Goal: Information Seeking & Learning: Learn about a topic

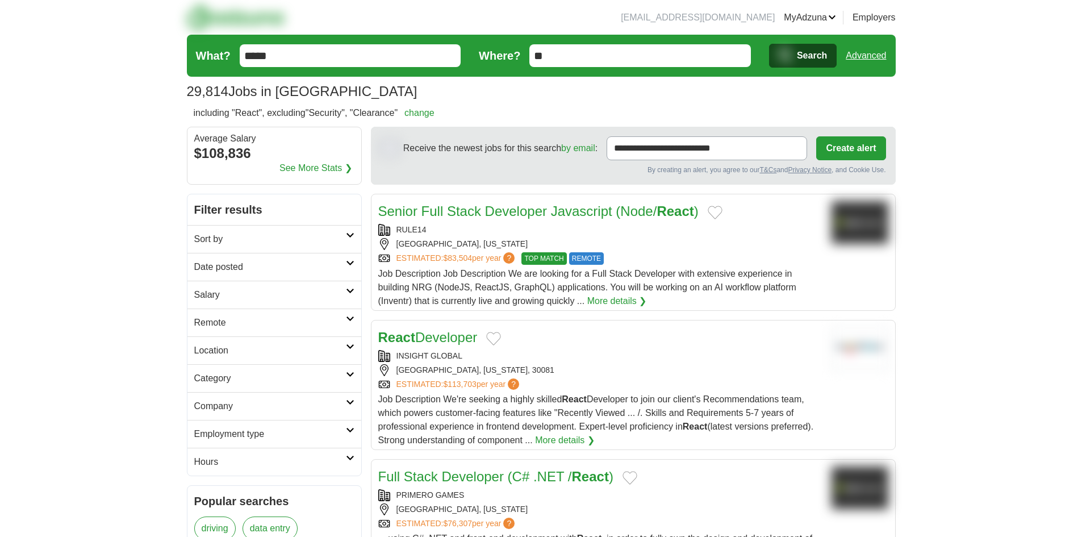
click at [251, 237] on h2 "Sort by" at bounding box center [270, 239] width 152 height 14
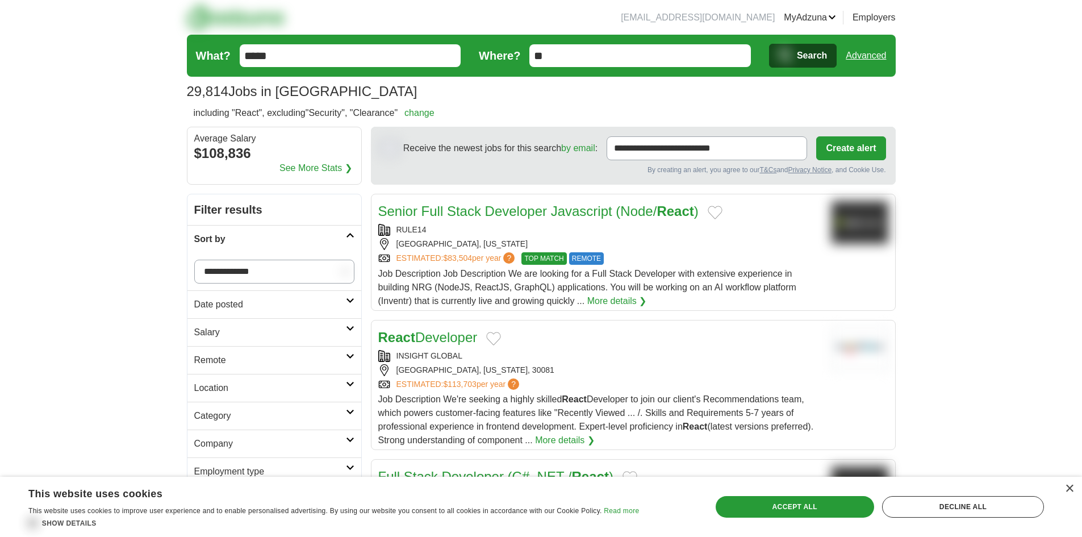
click at [261, 310] on h2 "Date posted" at bounding box center [270, 305] width 152 height 14
click at [236, 338] on link "Last 24 hours" at bounding box center [274, 332] width 160 height 14
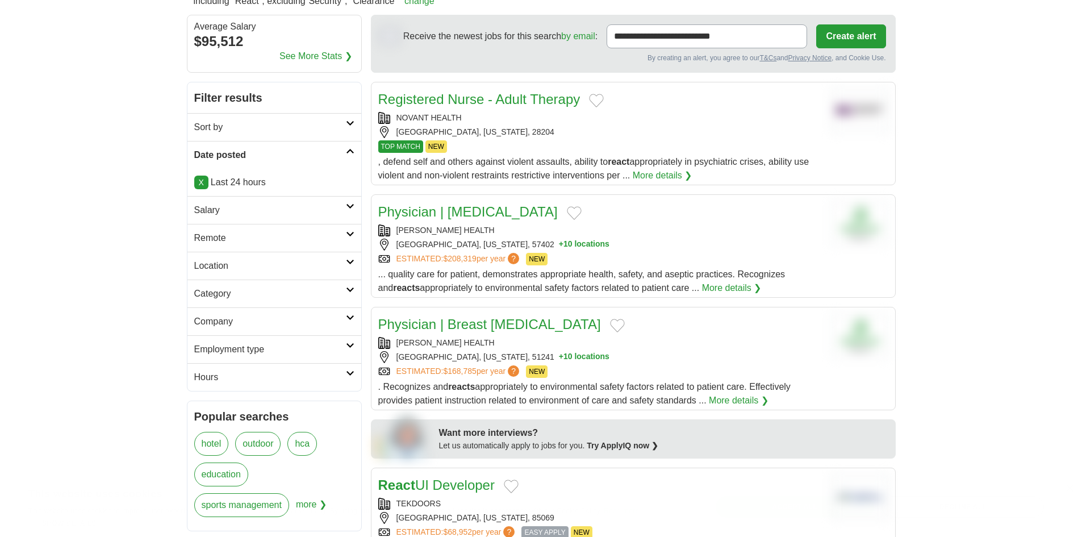
scroll to position [114, 0]
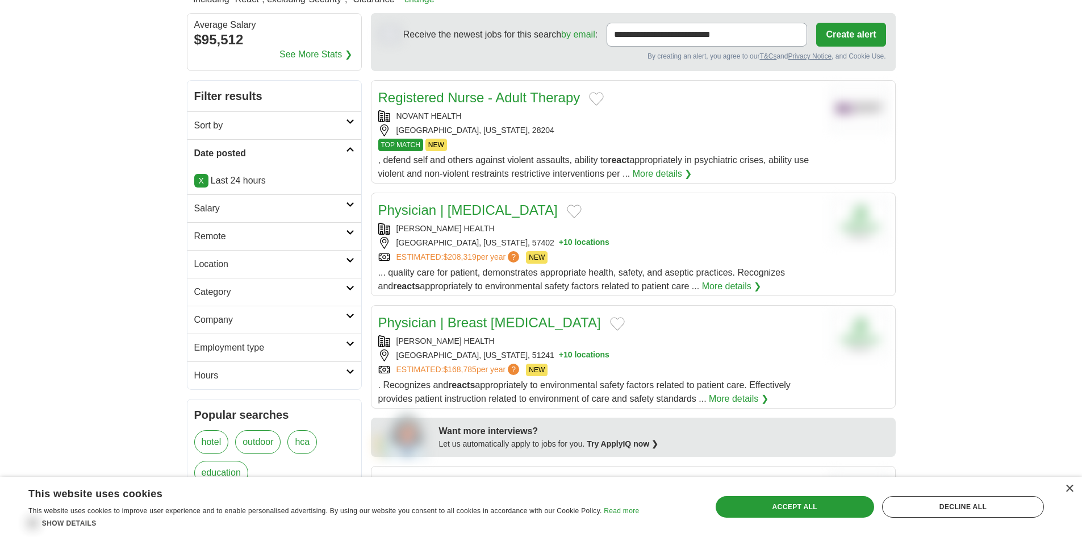
click at [318, 232] on h2 "Remote" at bounding box center [270, 237] width 152 height 14
click at [230, 266] on link "Remote jobs" at bounding box center [219, 264] width 51 height 10
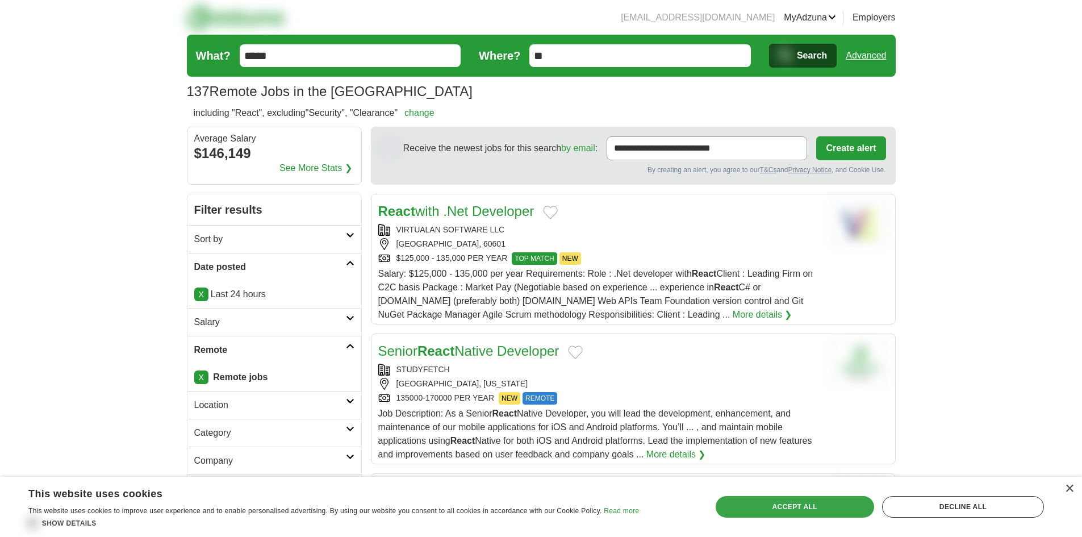
click at [800, 505] on div "Accept all" at bounding box center [795, 507] width 159 height 22
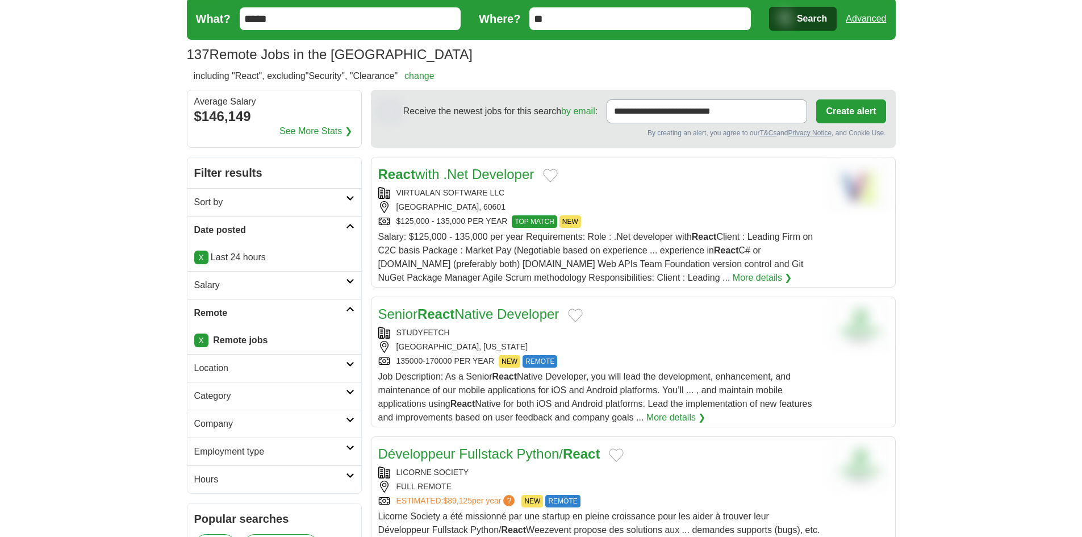
scroll to position [57, 0]
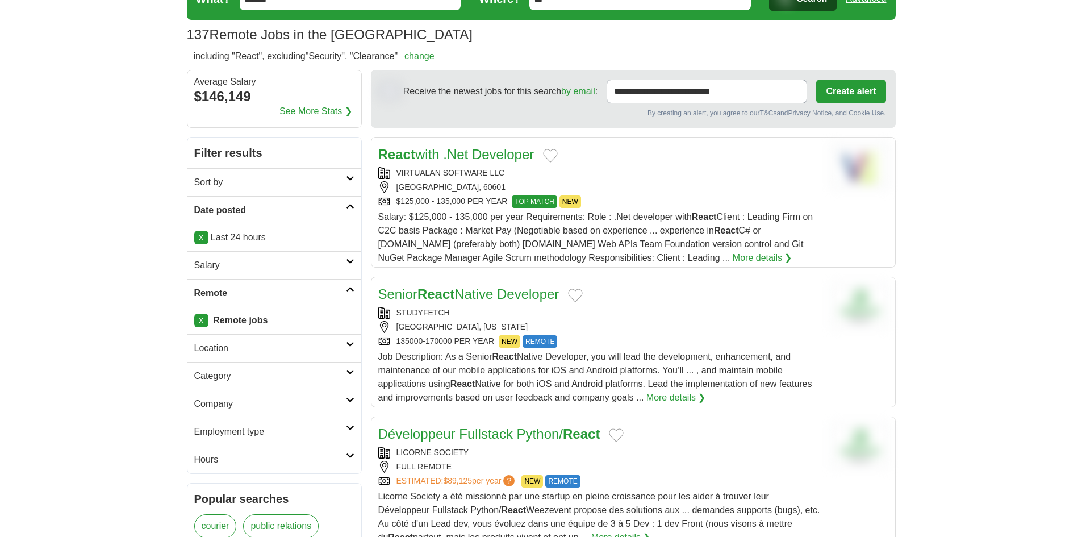
click at [479, 149] on link "React with .Net Developer" at bounding box center [456, 154] width 156 height 15
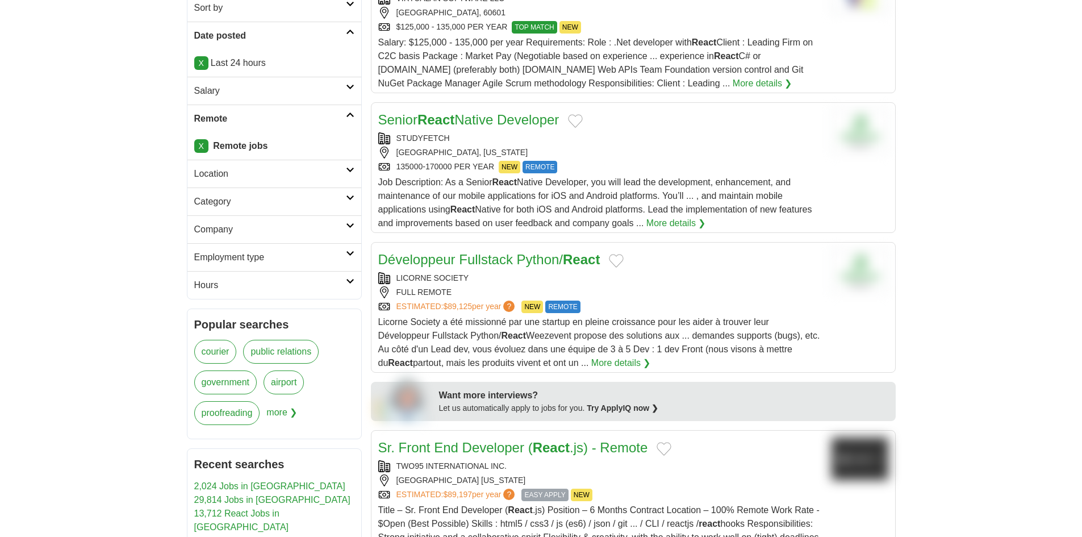
scroll to position [341, 0]
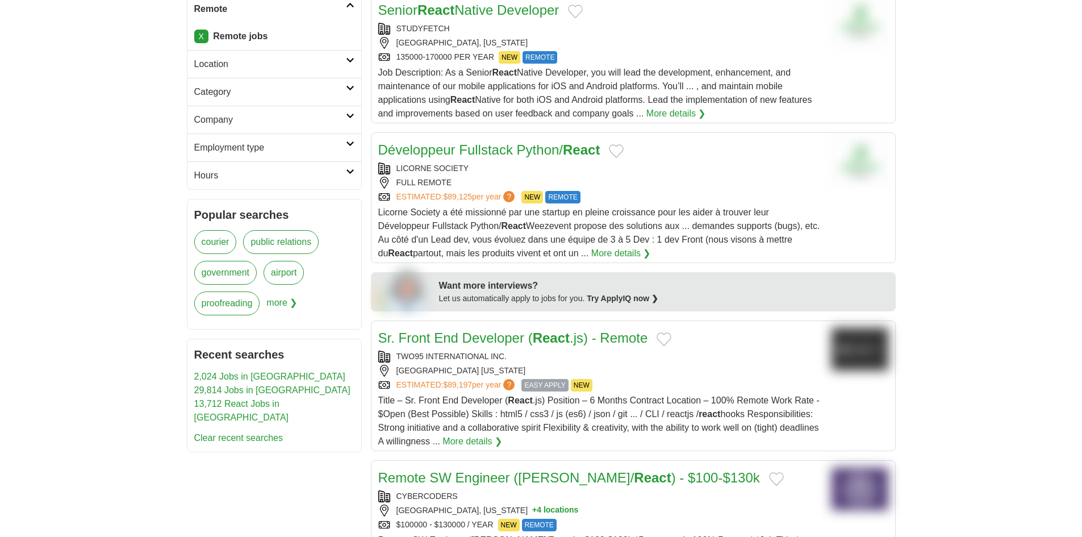
click at [494, 146] on link "Développeur Fullstack Python/ React" at bounding box center [489, 149] width 222 height 15
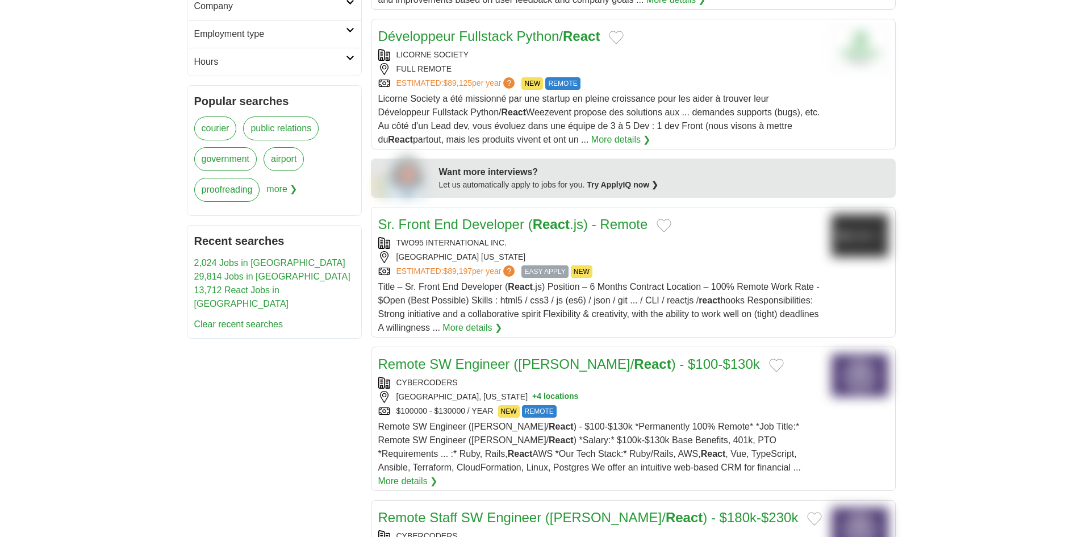
scroll to position [511, 0]
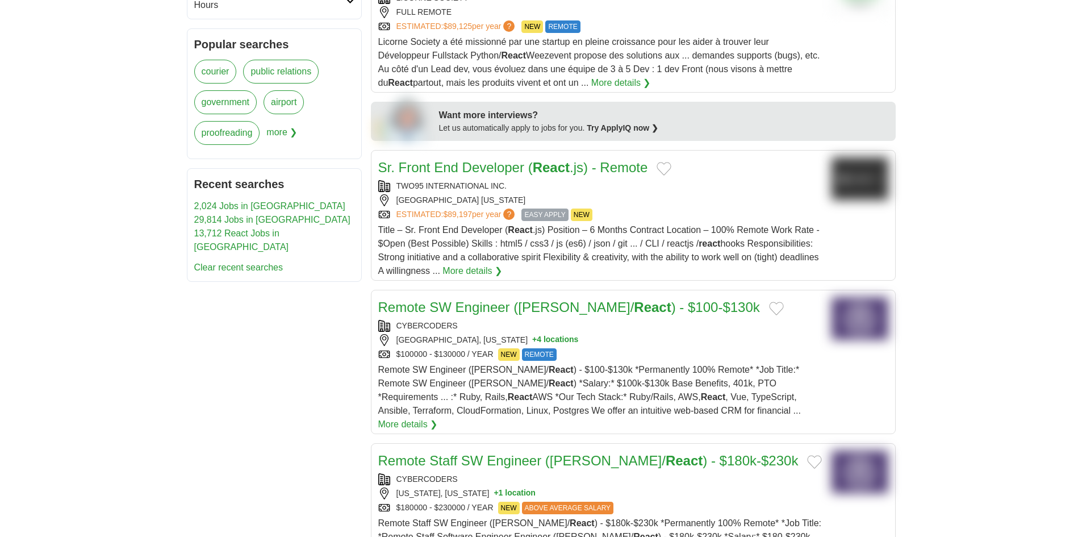
click at [488, 169] on link "Sr. Front End Developer ( React .js) - Remote" at bounding box center [513, 167] width 270 height 15
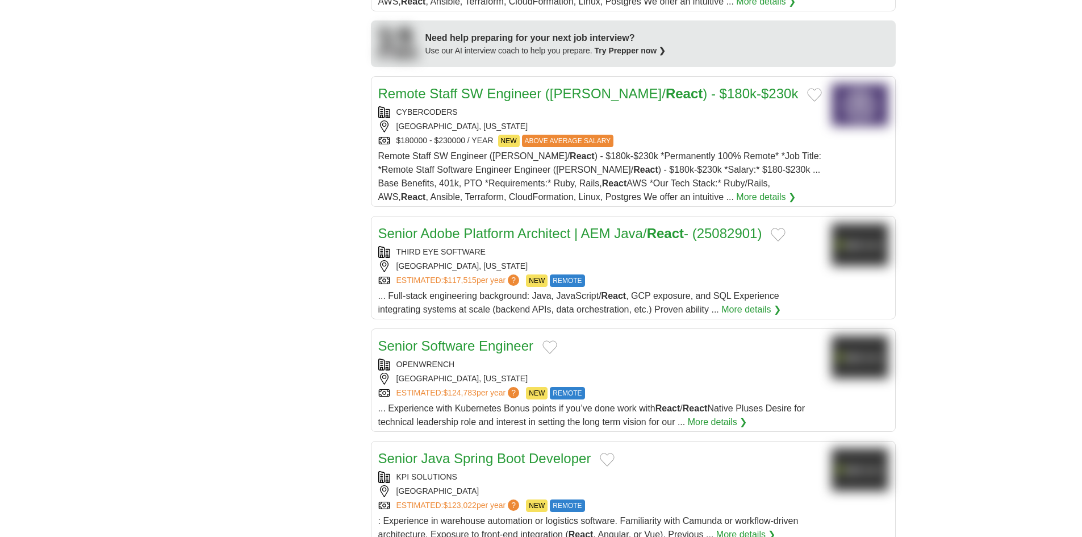
scroll to position [1080, 0]
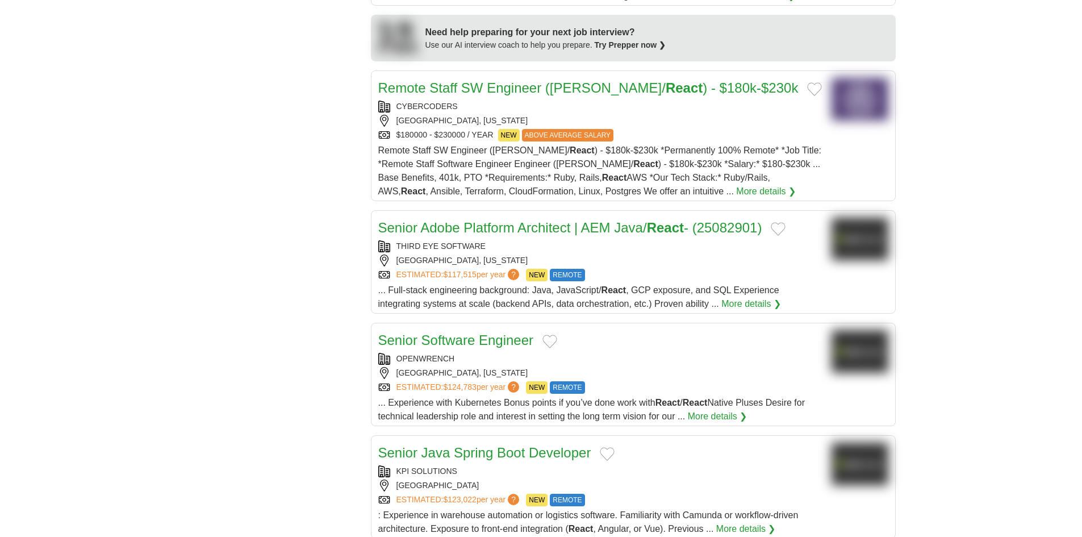
click at [493, 220] on link "Senior Adobe Platform Architect | AEM Java/ React - (25082901)" at bounding box center [570, 227] width 384 height 15
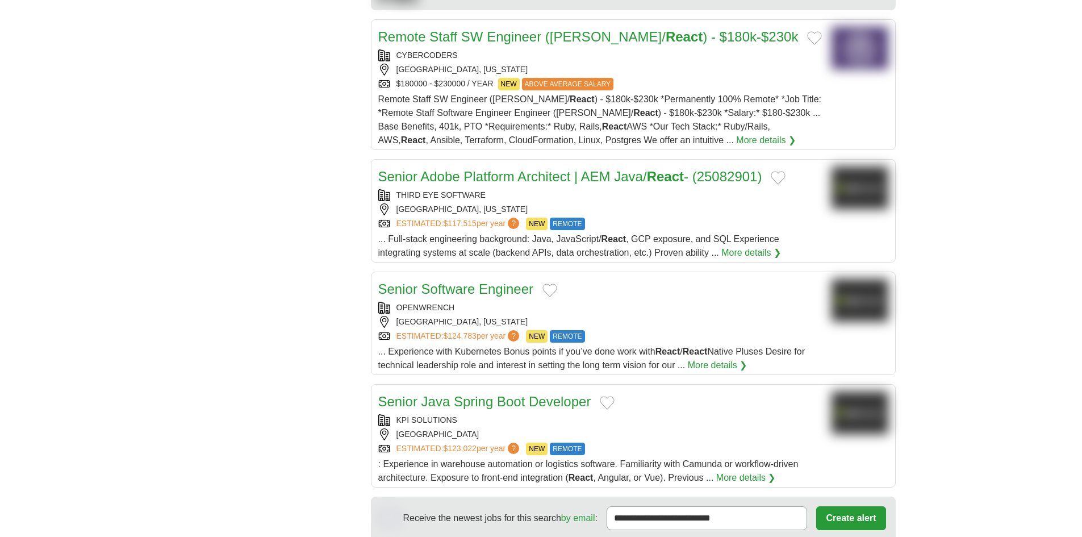
scroll to position [1250, 0]
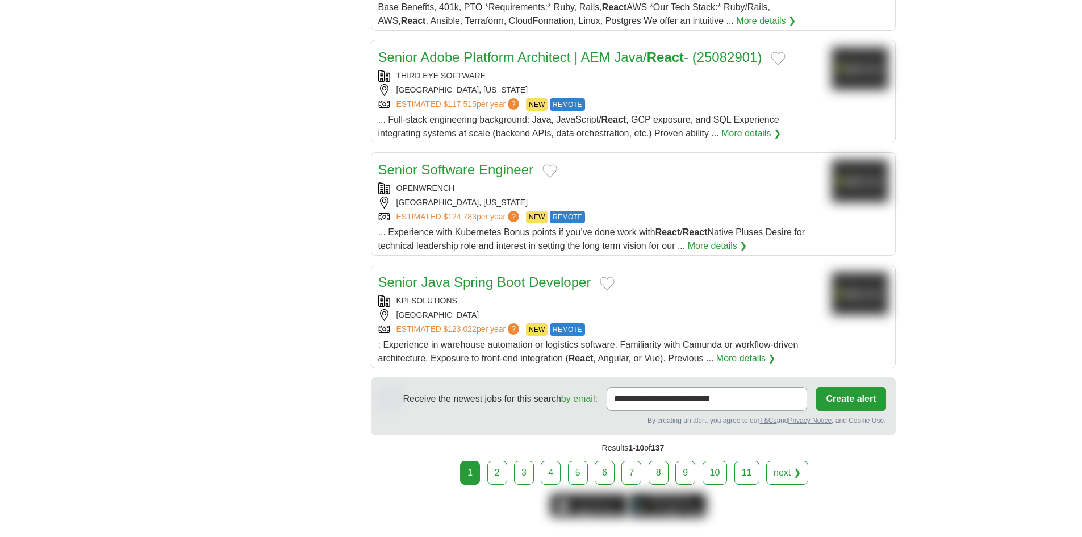
click at [474, 274] on link "Senior Java Spring Boot Developer" at bounding box center [484, 281] width 213 height 15
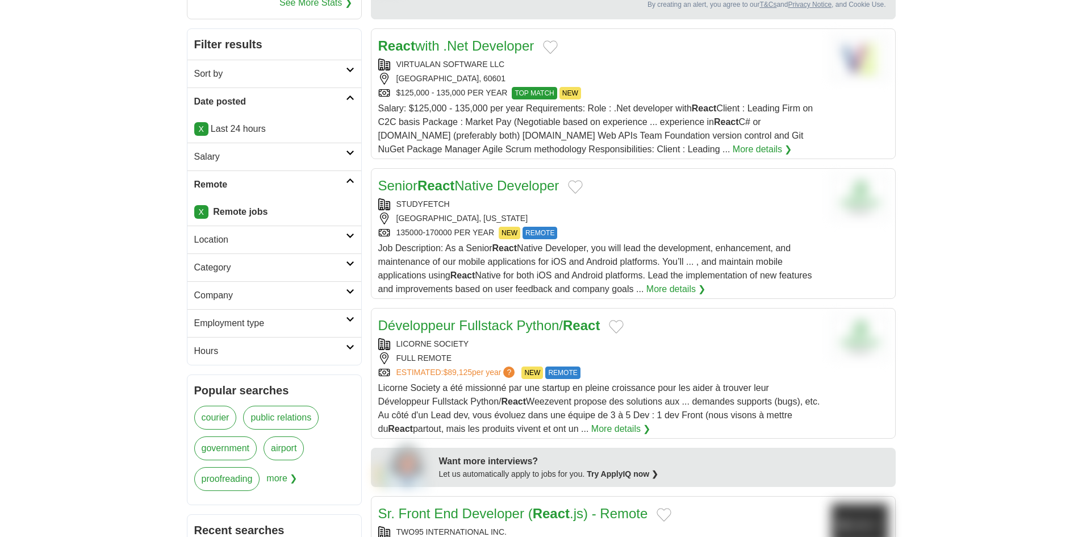
scroll to position [170, 0]
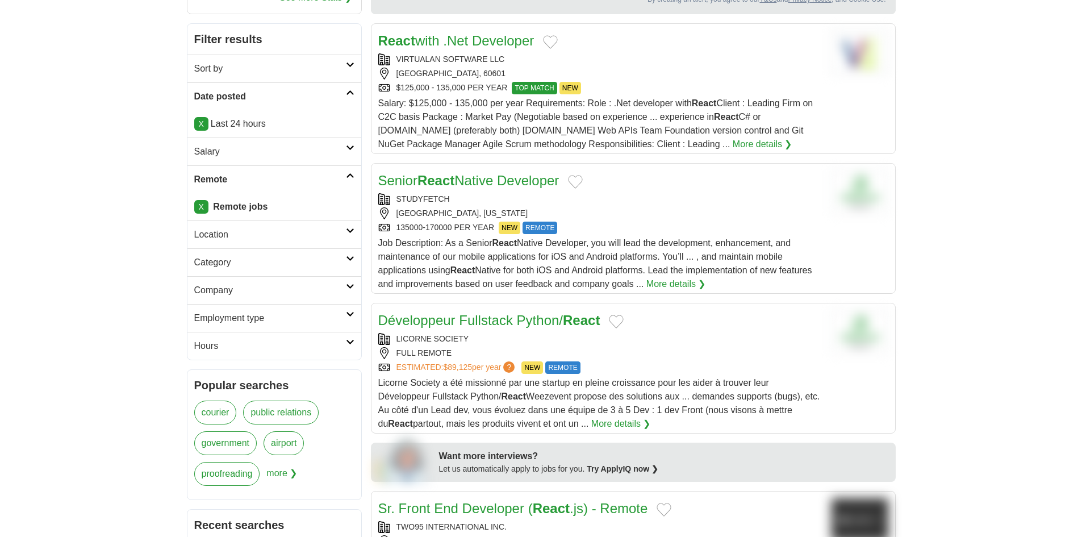
click at [323, 232] on h2 "Location" at bounding box center [270, 235] width 152 height 14
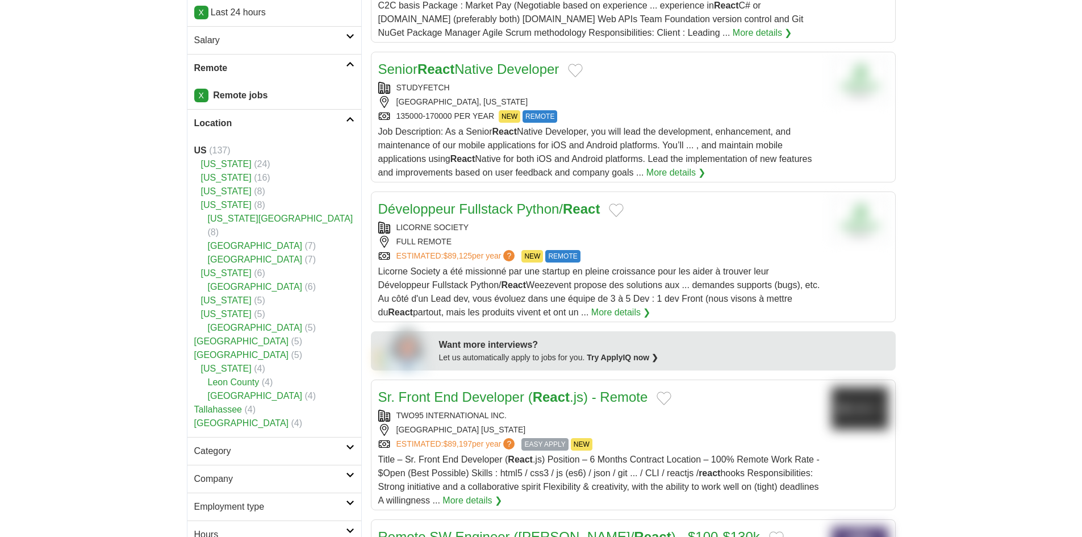
scroll to position [284, 0]
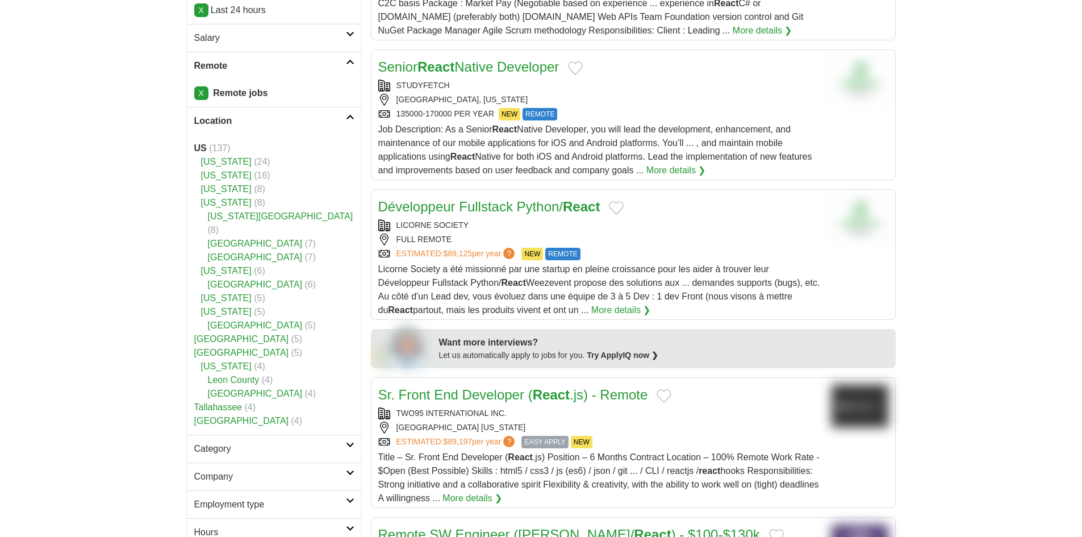
click at [205, 146] on strong "US" at bounding box center [200, 148] width 13 height 10
click at [230, 145] on span "(137)" at bounding box center [219, 148] width 21 height 10
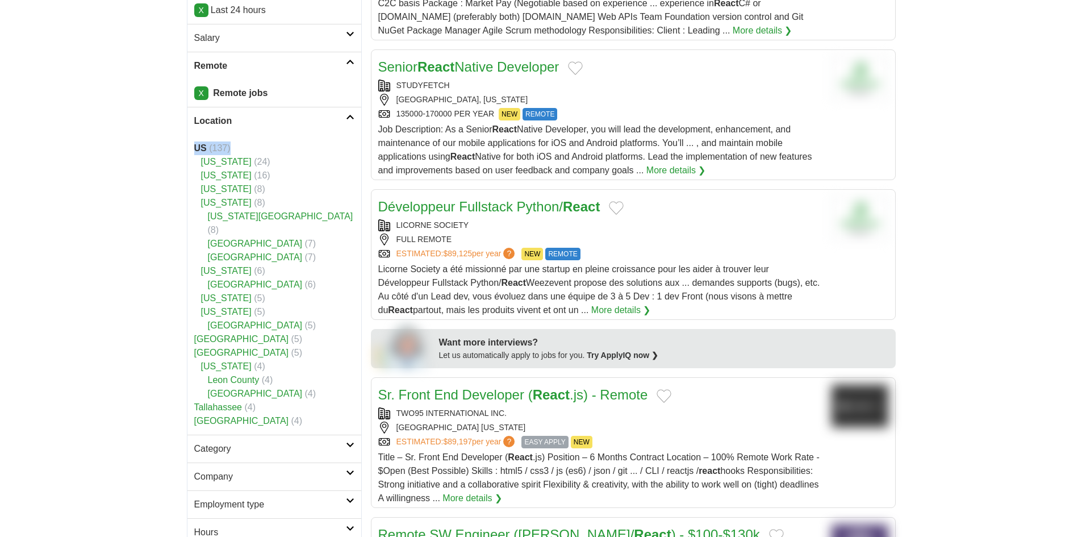
click at [230, 145] on span "(137)" at bounding box center [219, 148] width 21 height 10
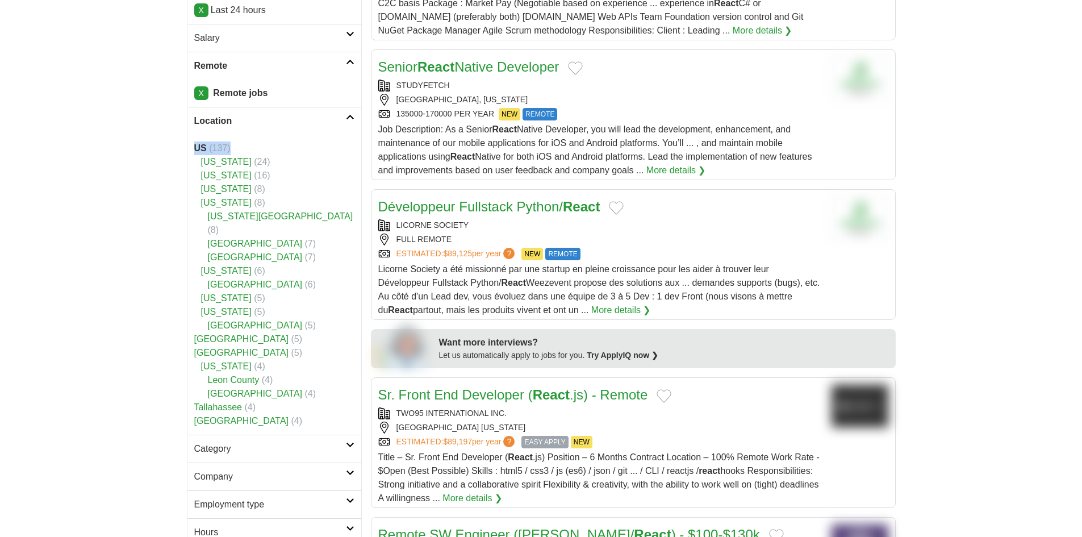
click at [230, 145] on span "(137)" at bounding box center [219, 148] width 21 height 10
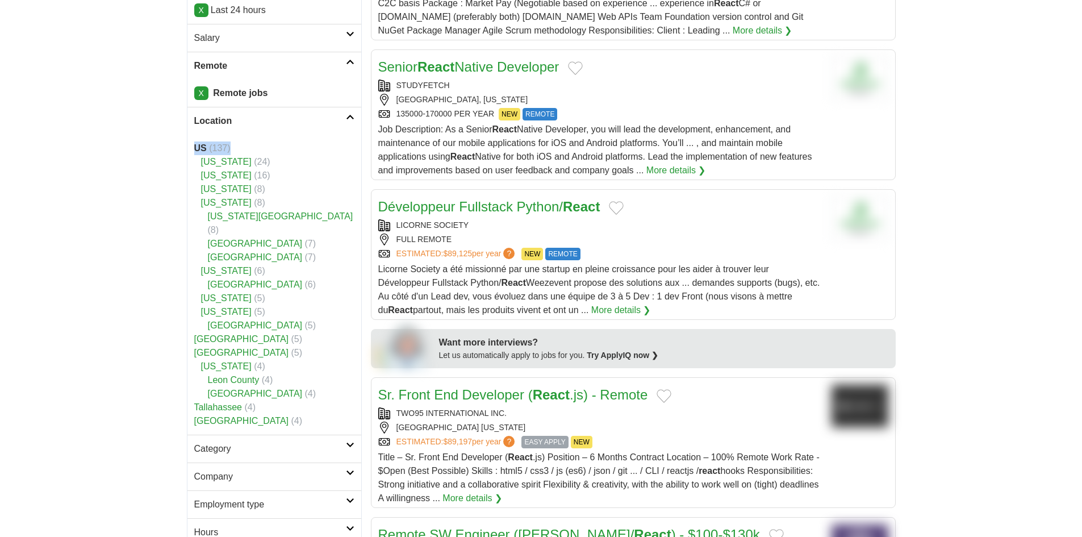
click at [230, 145] on span "(137)" at bounding box center [219, 148] width 21 height 10
click at [197, 147] on strong "US" at bounding box center [200, 148] width 13 height 10
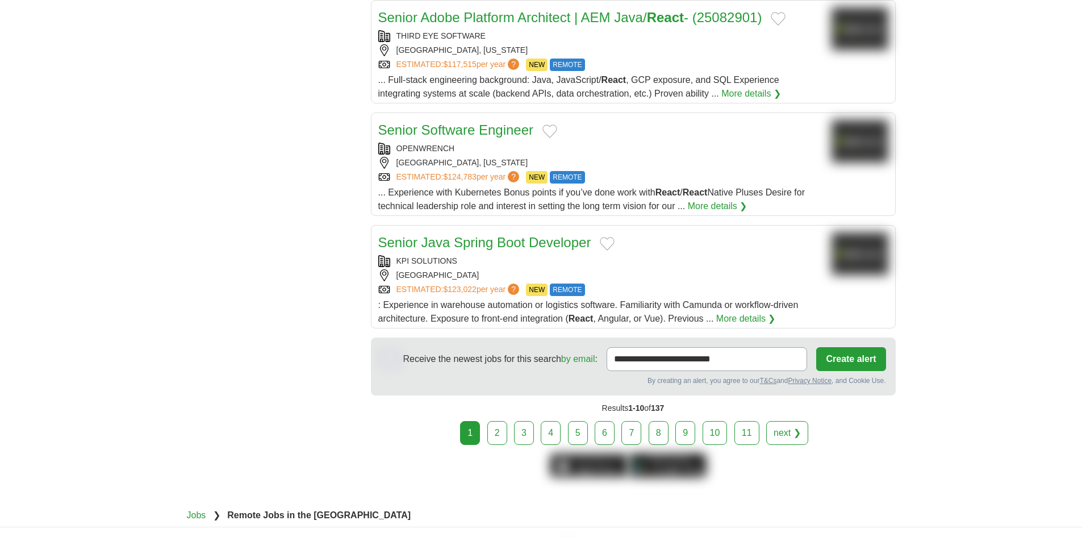
scroll to position [1307, 0]
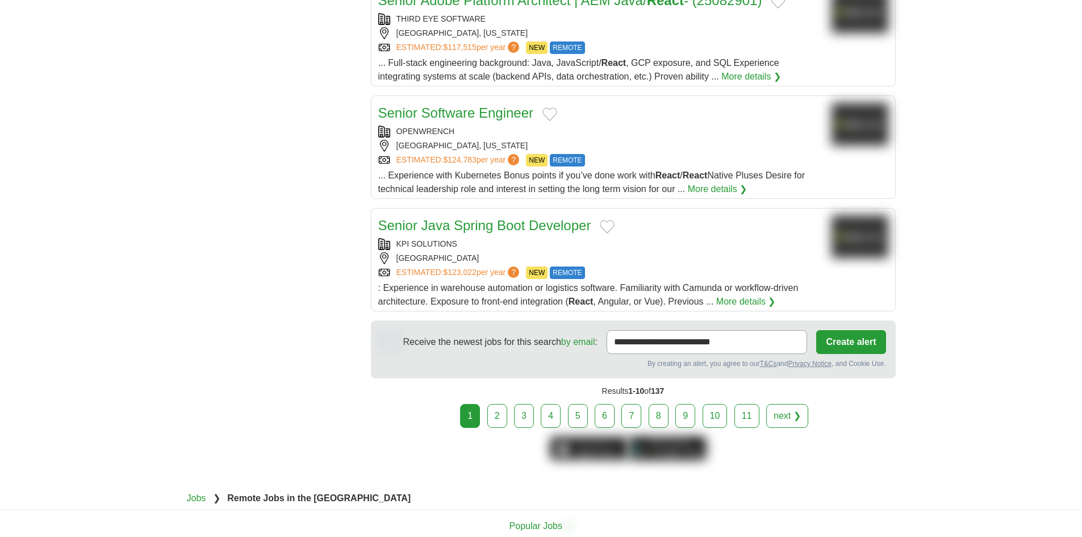
click at [503, 409] on link "2" at bounding box center [498, 416] width 20 height 24
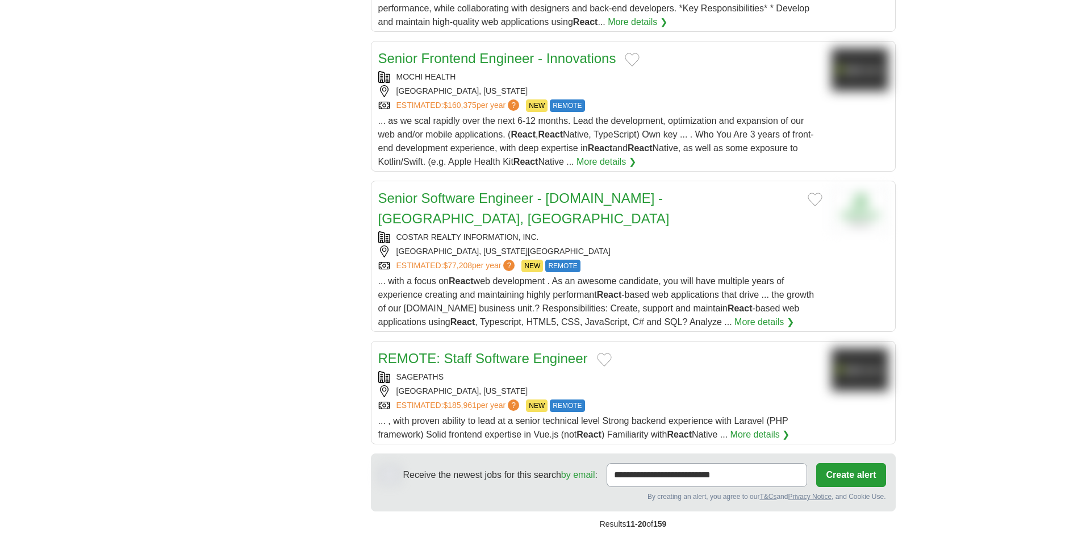
scroll to position [1307, 0]
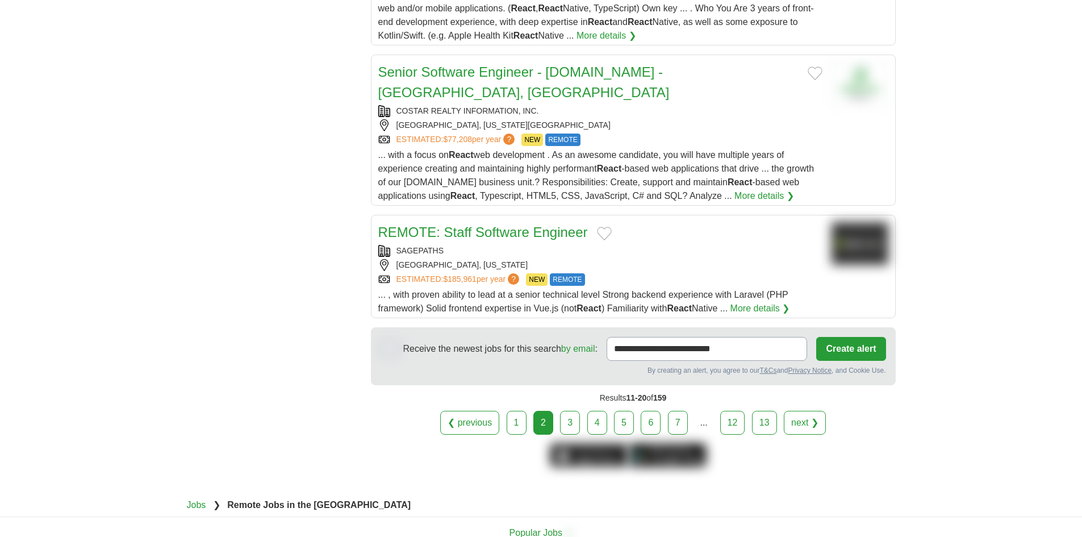
click at [566, 411] on link "3" at bounding box center [570, 423] width 20 height 24
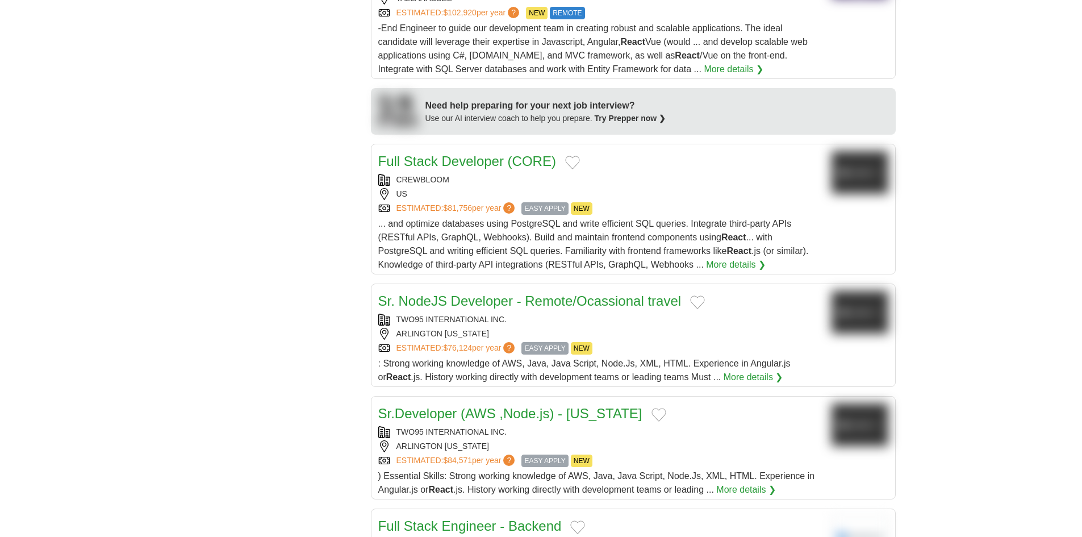
scroll to position [966, 0]
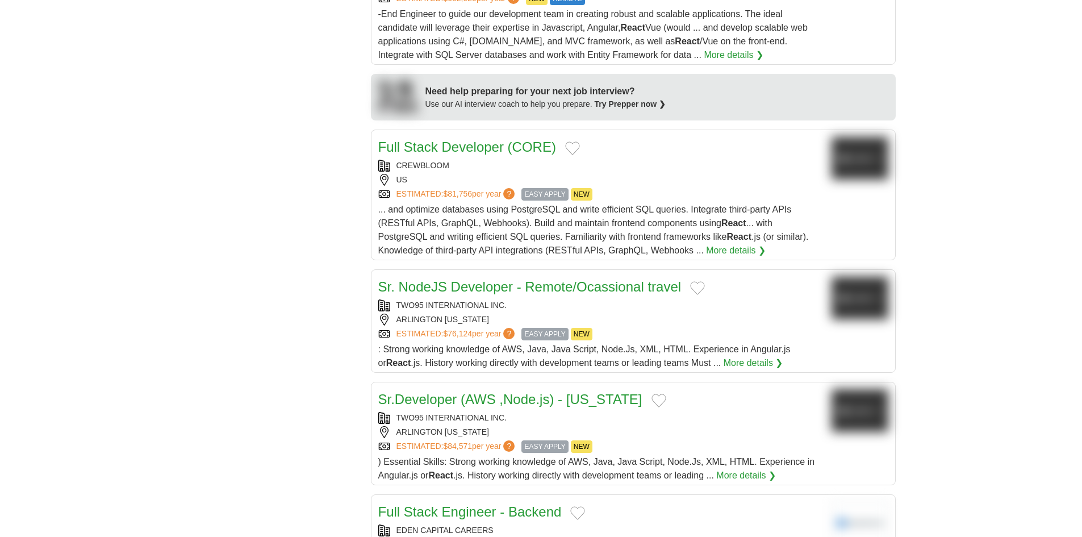
click at [473, 139] on link "Full Stack Developer (CORE)" at bounding box center [467, 146] width 178 height 15
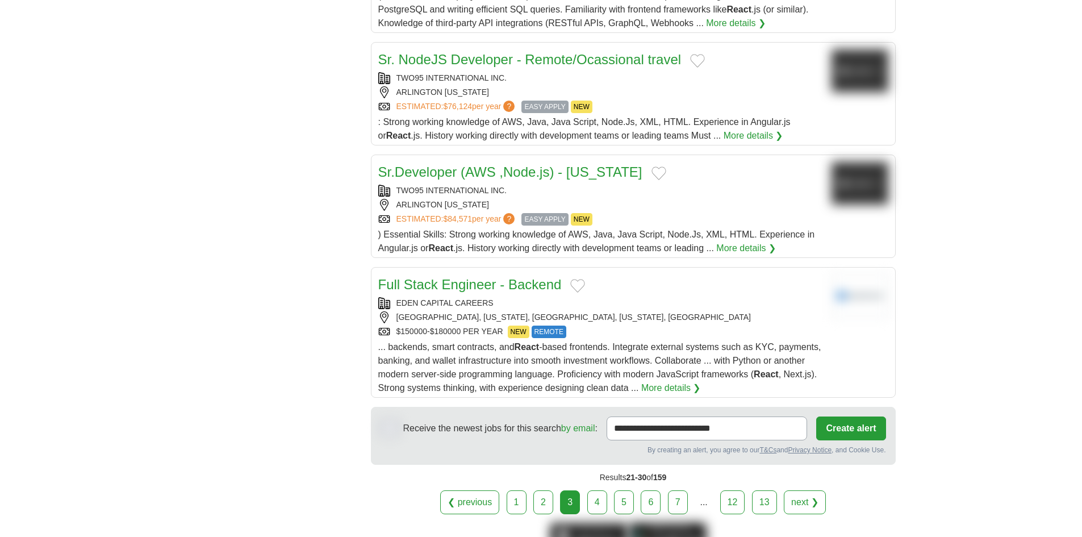
scroll to position [1307, 0]
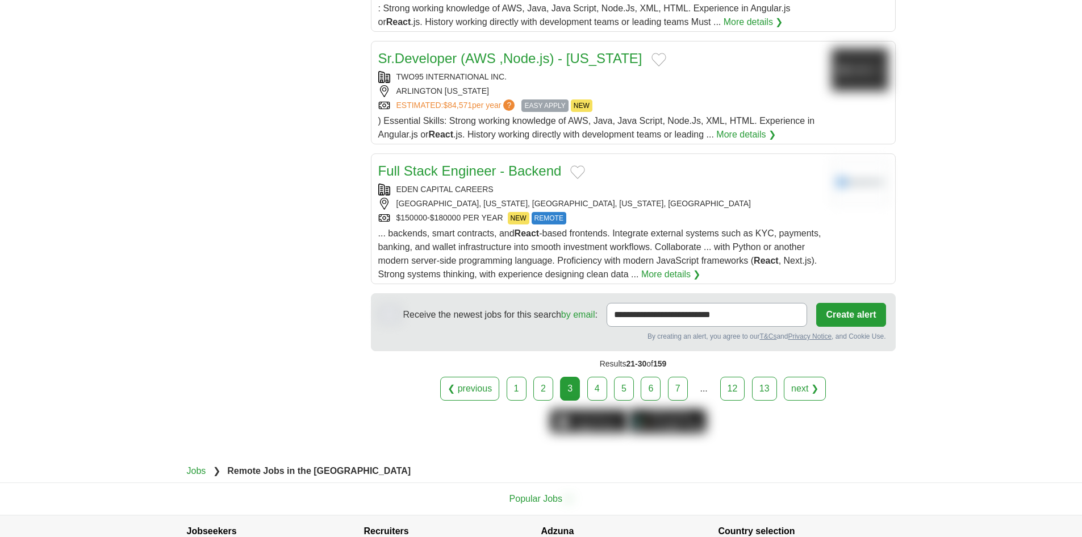
click at [601, 381] on link "4" at bounding box center [598, 389] width 20 height 24
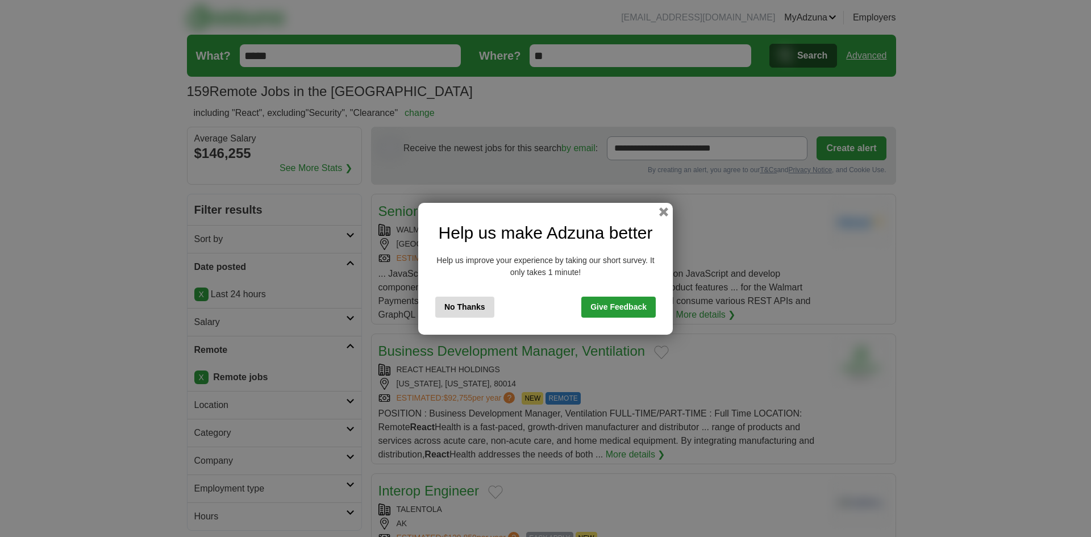
click at [460, 309] on button "No Thanks" at bounding box center [464, 307] width 59 height 21
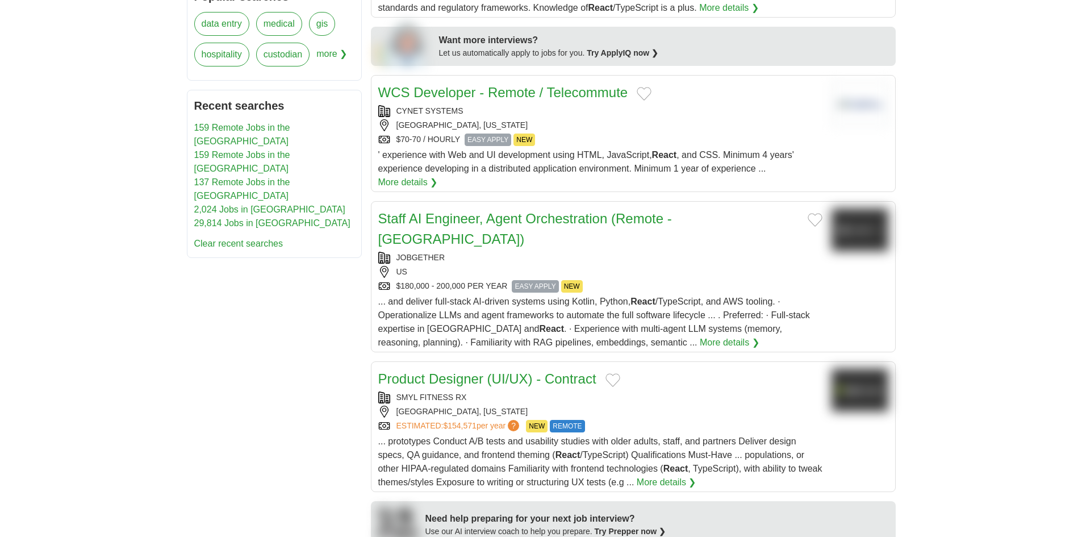
scroll to position [568, 0]
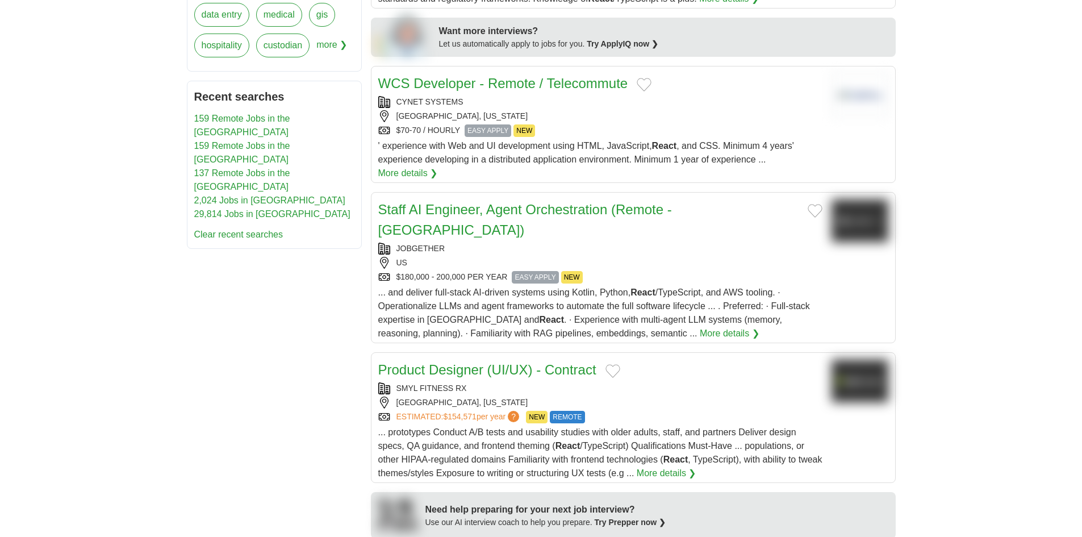
click at [456, 202] on link "Staff AI Engineer, Agent Orchestration (Remote - US)" at bounding box center [525, 220] width 294 height 36
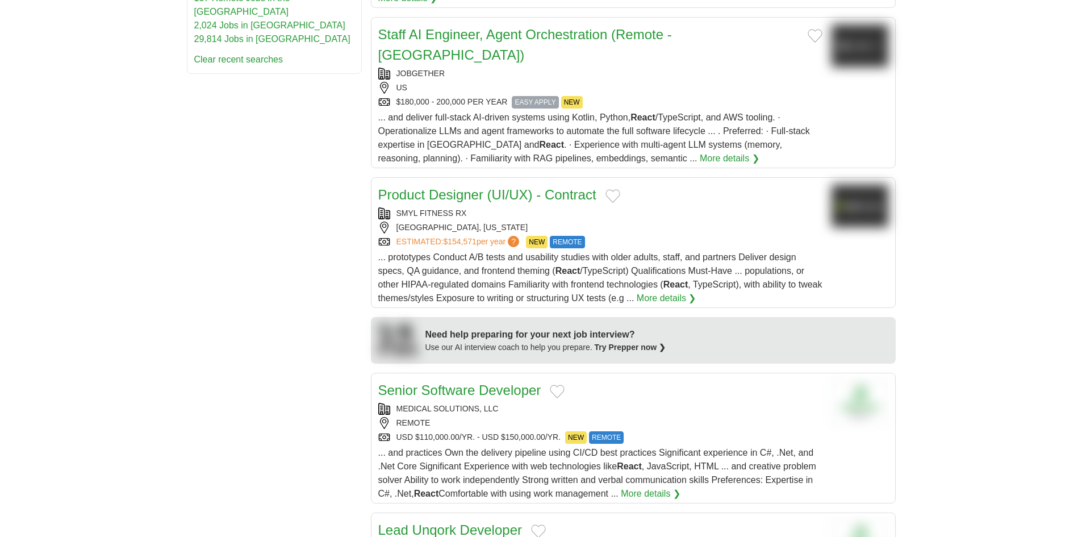
scroll to position [909, 0]
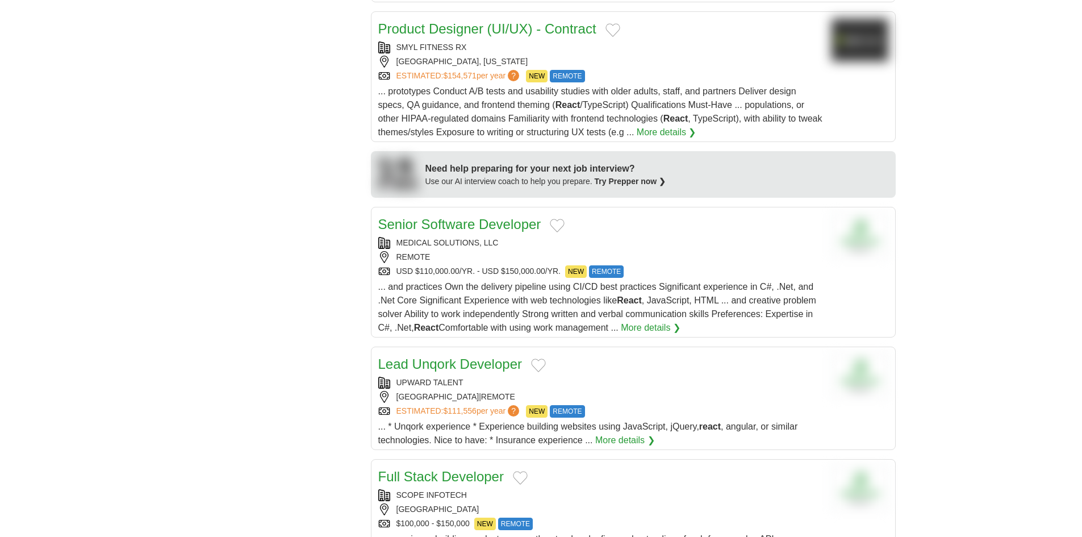
click at [463, 216] on link "Senior Software Developer" at bounding box center [459, 223] width 163 height 15
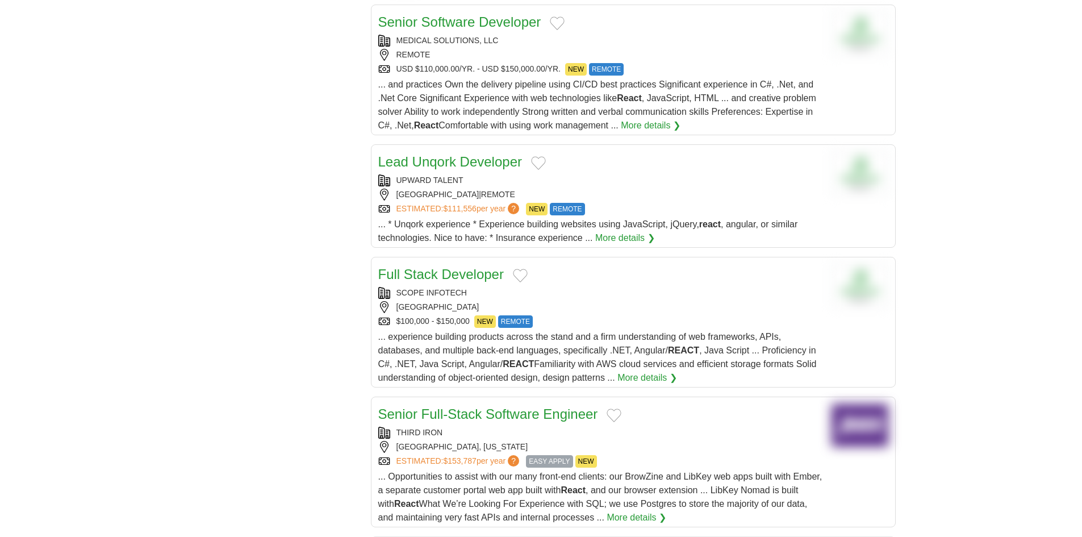
scroll to position [1136, 0]
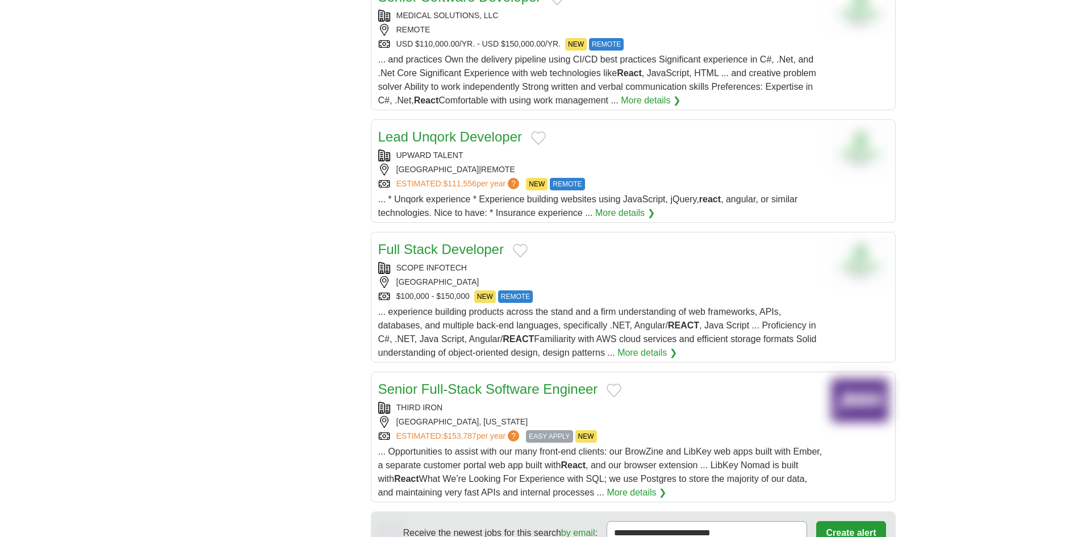
click at [455, 241] on link "Full Stack Developer" at bounding box center [441, 248] width 126 height 15
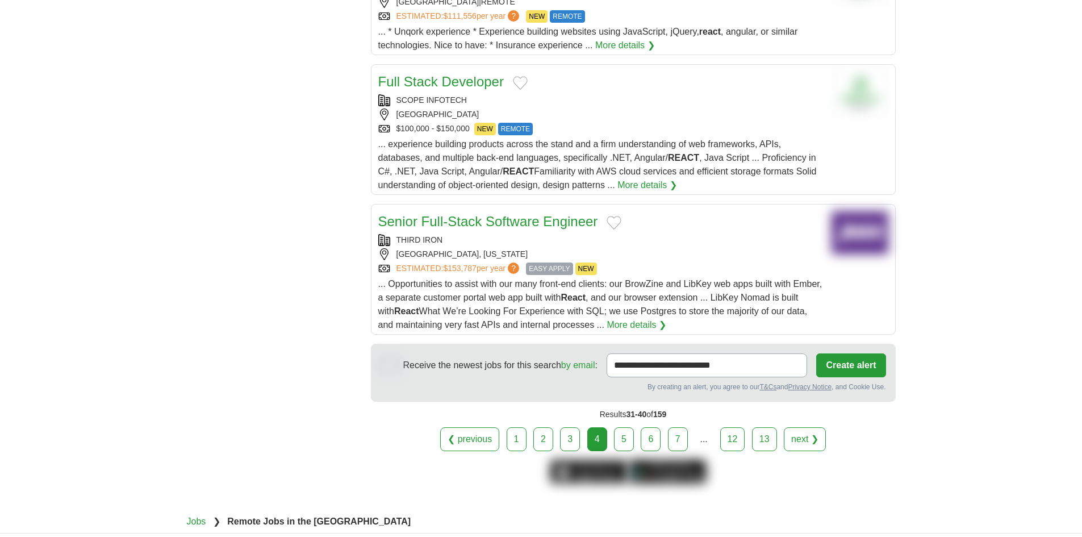
scroll to position [1307, 0]
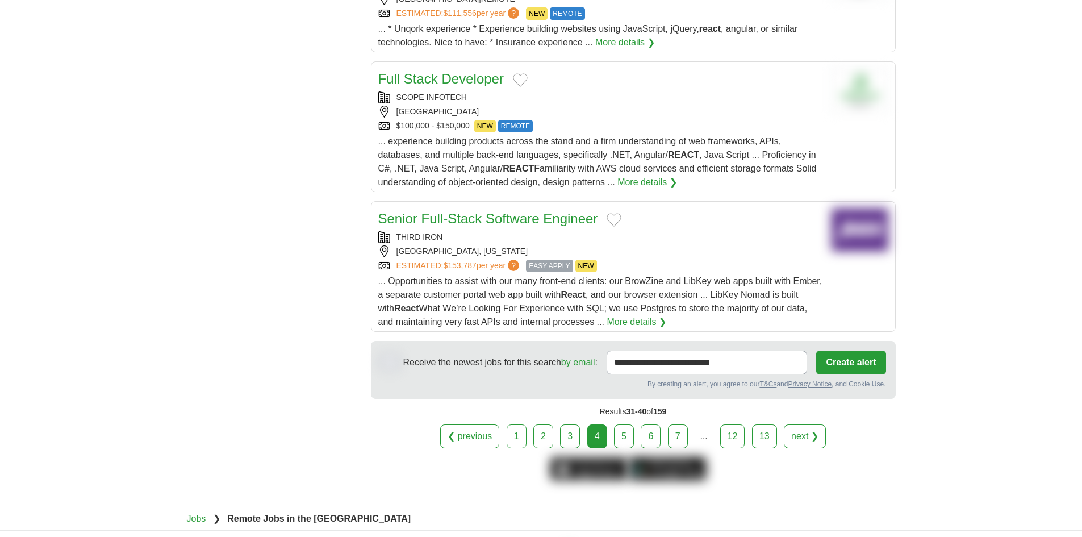
click at [623, 424] on link "5" at bounding box center [624, 436] width 20 height 24
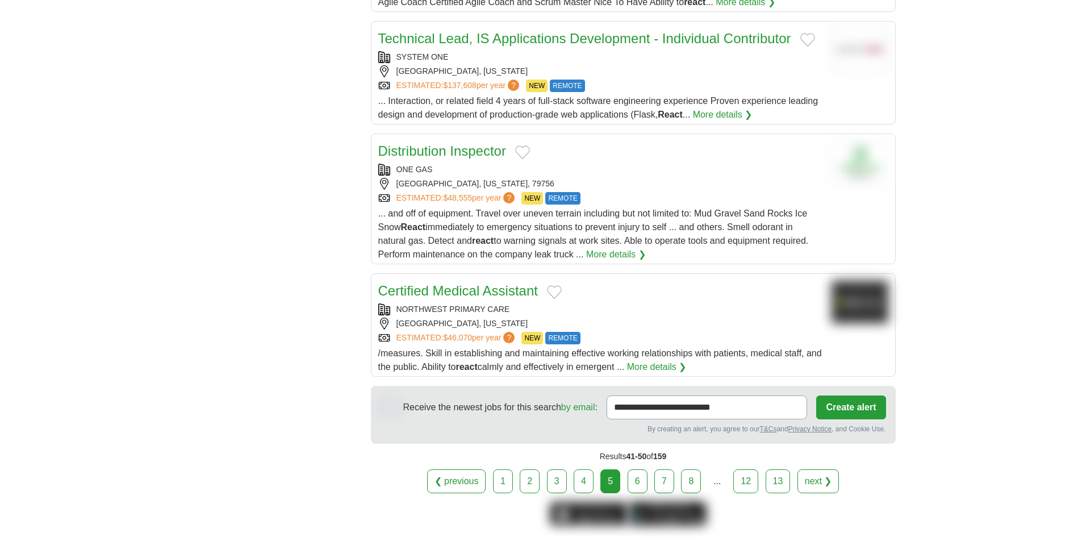
scroll to position [1193, 0]
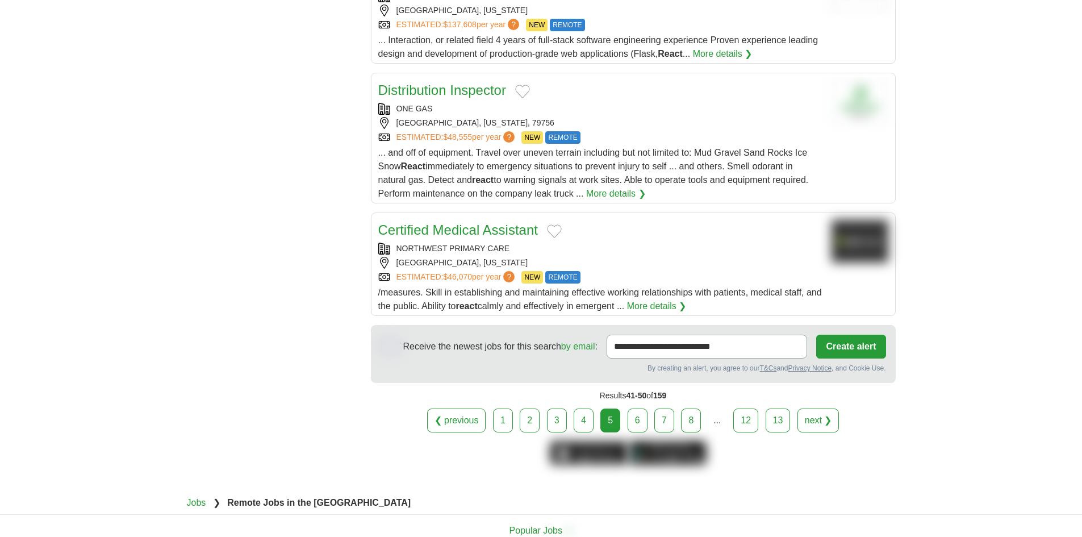
click at [639, 409] on link "6" at bounding box center [638, 421] width 20 height 24
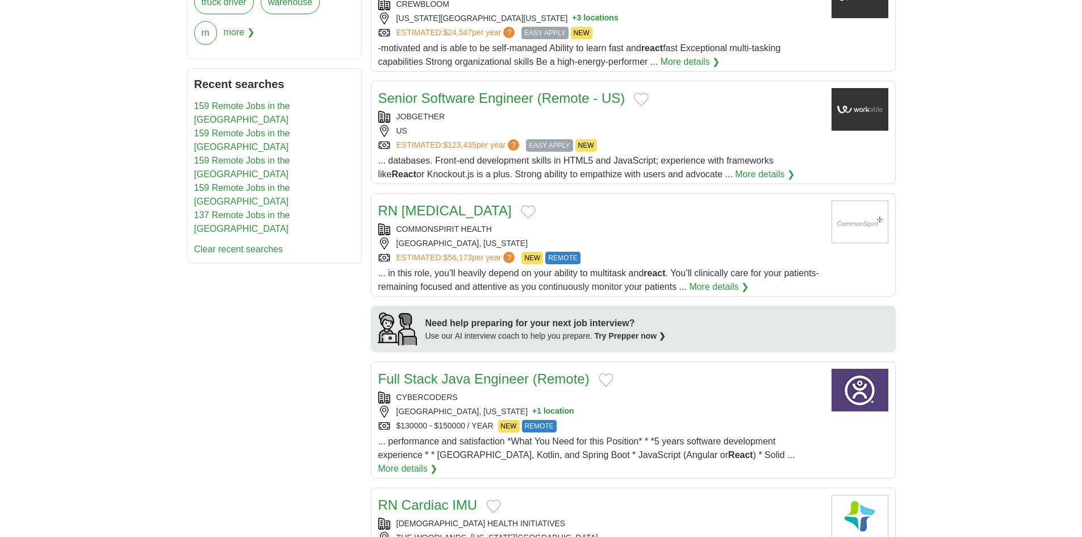
scroll to position [625, 0]
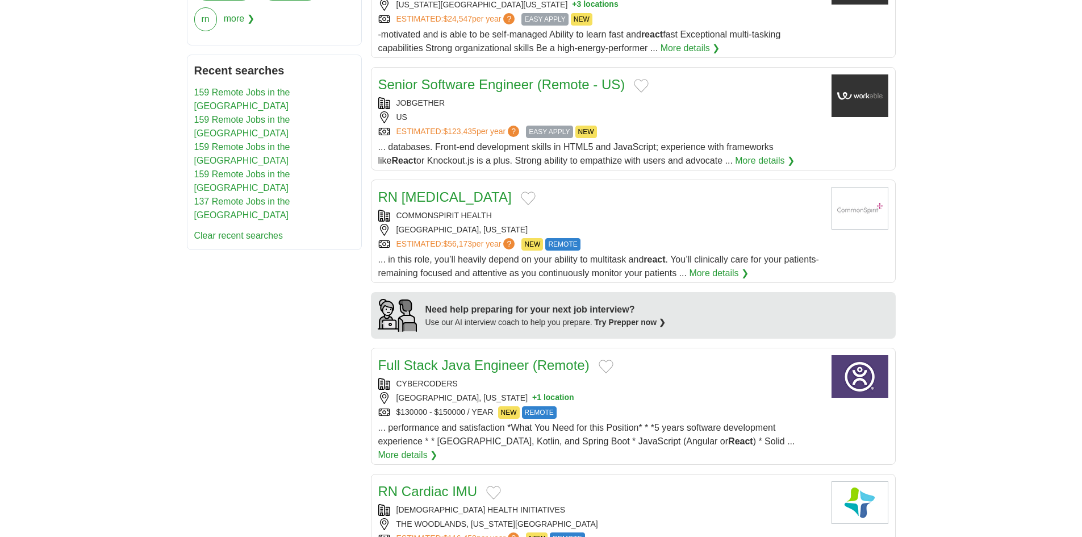
click at [482, 86] on link "Senior Software Engineer (Remote - US)" at bounding box center [501, 84] width 247 height 15
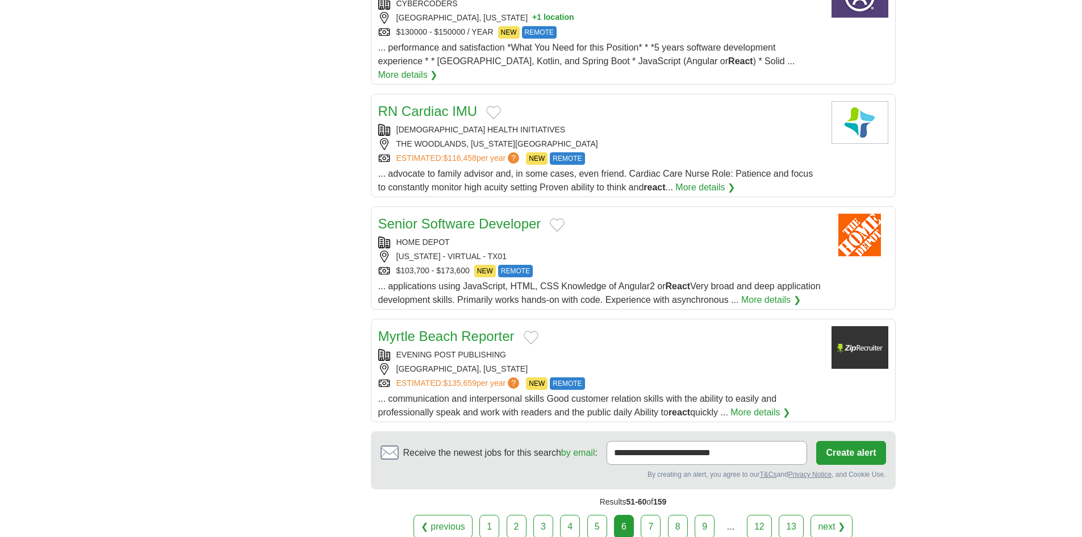
scroll to position [1080, 0]
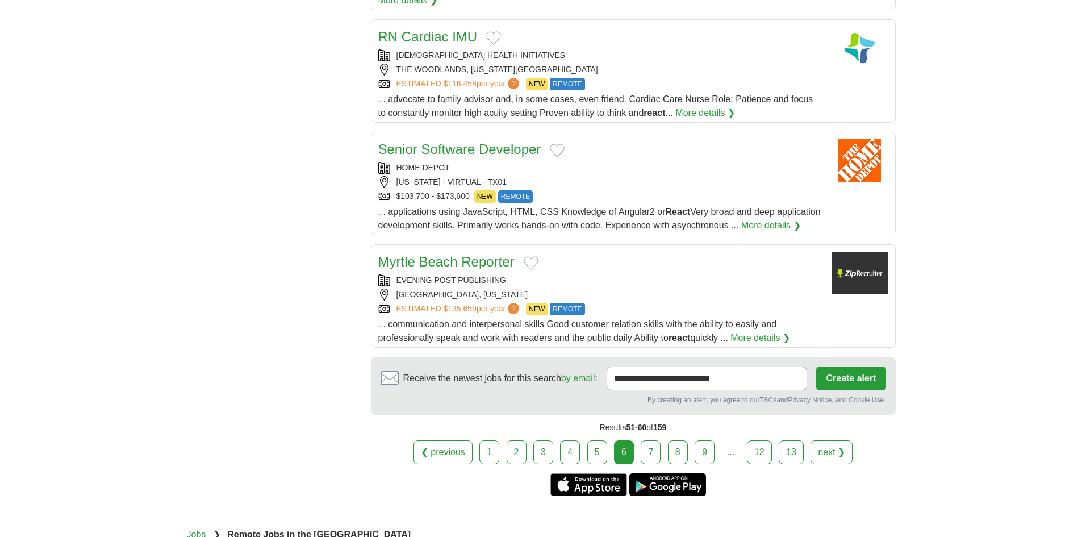
click at [651, 441] on link "7" at bounding box center [651, 452] width 20 height 24
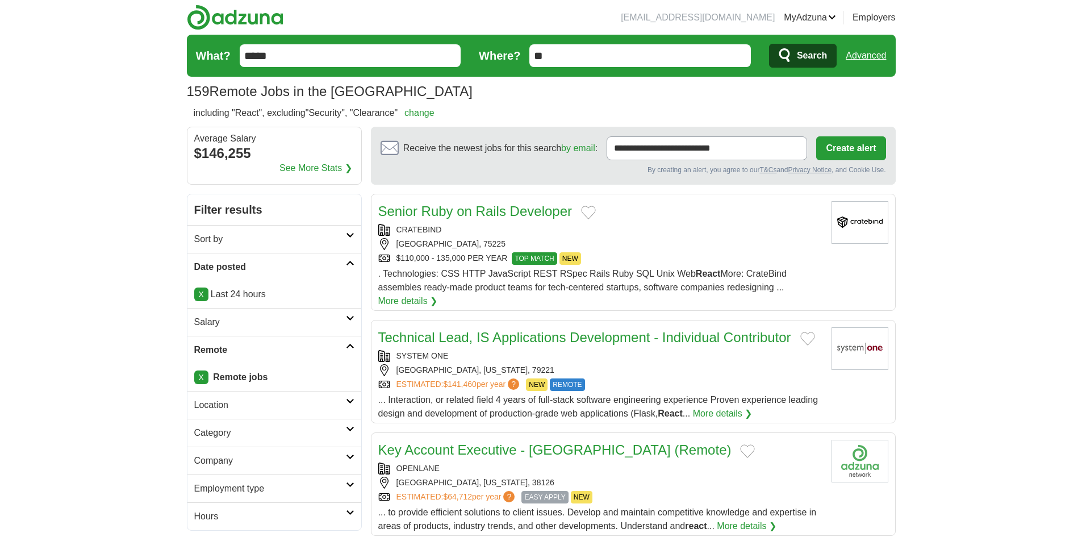
drag, startPoint x: 289, startPoint y: 54, endPoint x: 169, endPoint y: 52, distance: 120.5
type input "****"
click at [769, 44] on button "Search" at bounding box center [803, 56] width 68 height 24
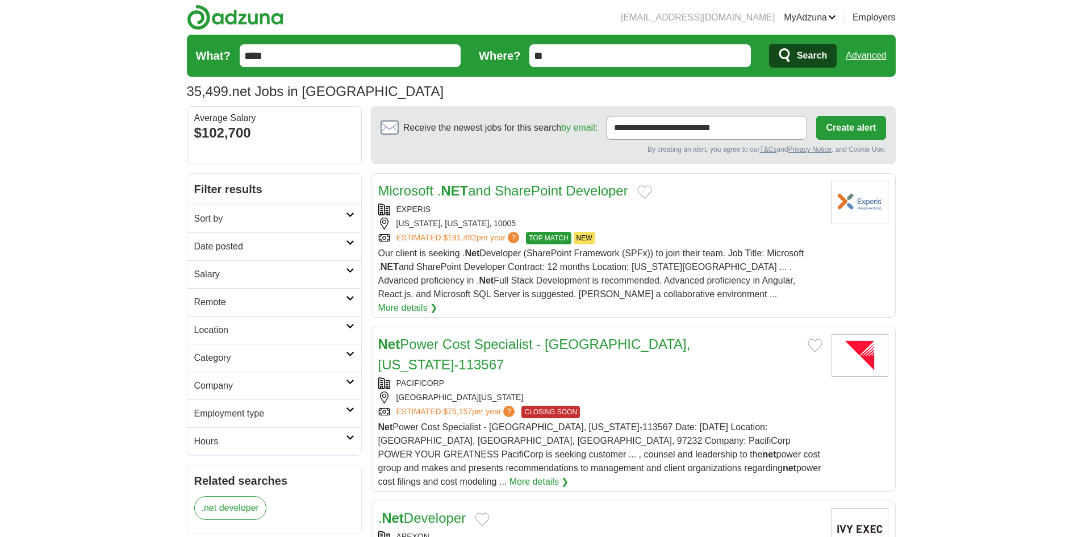
click at [270, 227] on link "Sort by" at bounding box center [275, 219] width 174 height 28
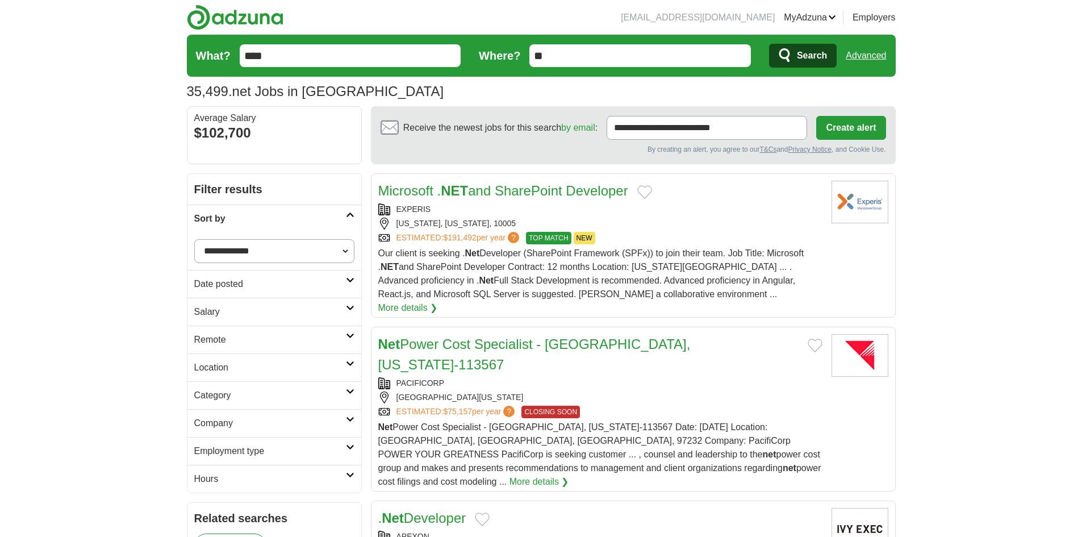
click at [248, 314] on h2 "Salary" at bounding box center [270, 312] width 152 height 14
click at [259, 287] on h2 "Date posted" at bounding box center [270, 284] width 152 height 14
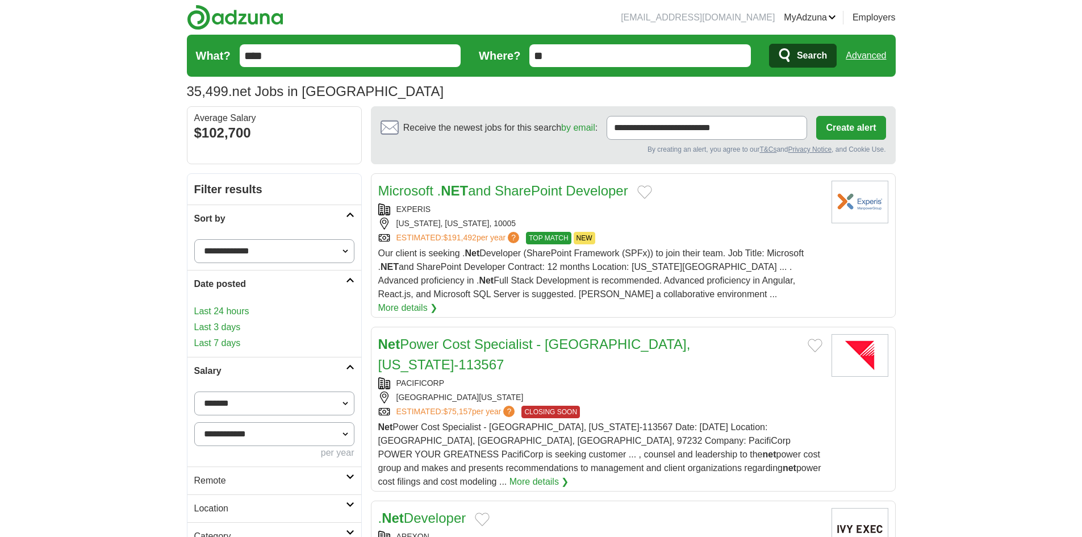
click at [231, 315] on link "Last 24 hours" at bounding box center [274, 312] width 160 height 14
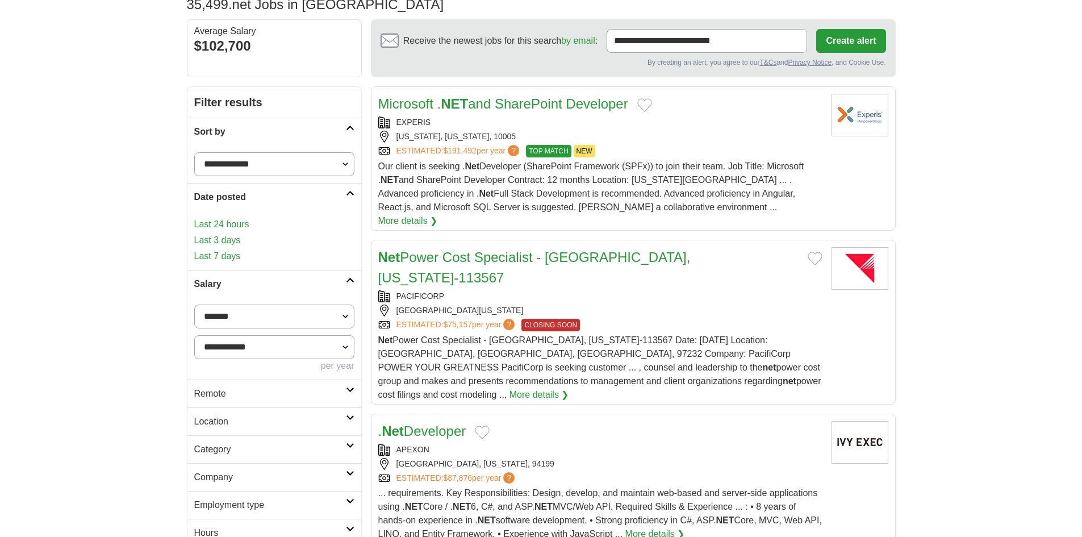
scroll to position [227, 0]
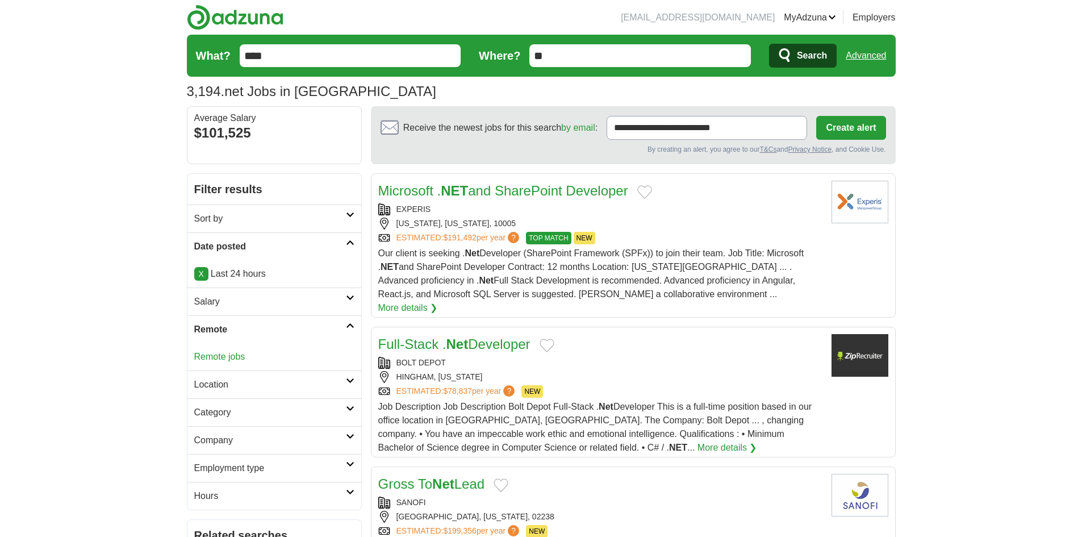
click at [224, 356] on link "Remote jobs" at bounding box center [219, 357] width 51 height 10
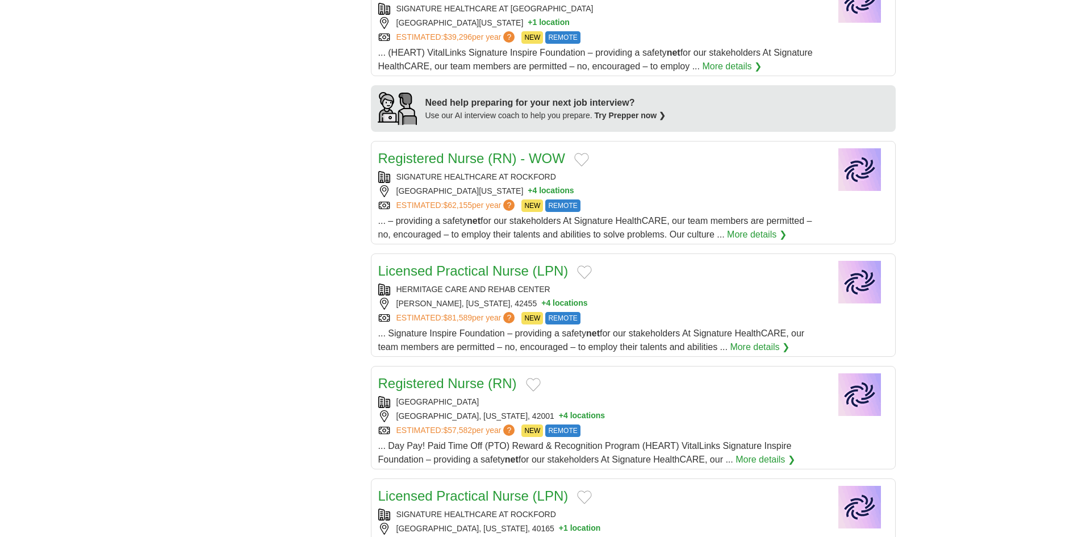
scroll to position [1136, 0]
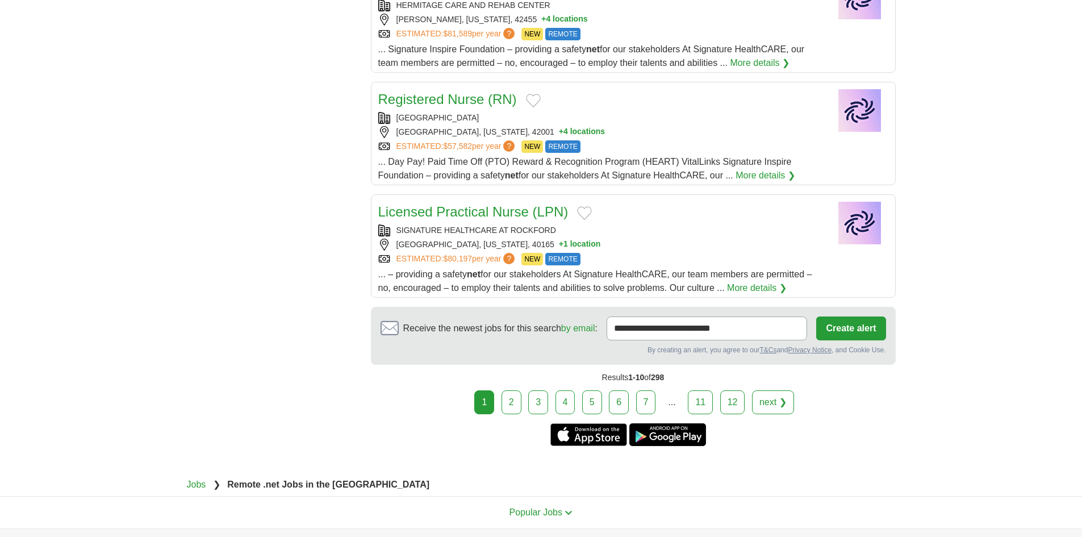
click at [516, 390] on link "2" at bounding box center [512, 402] width 20 height 24
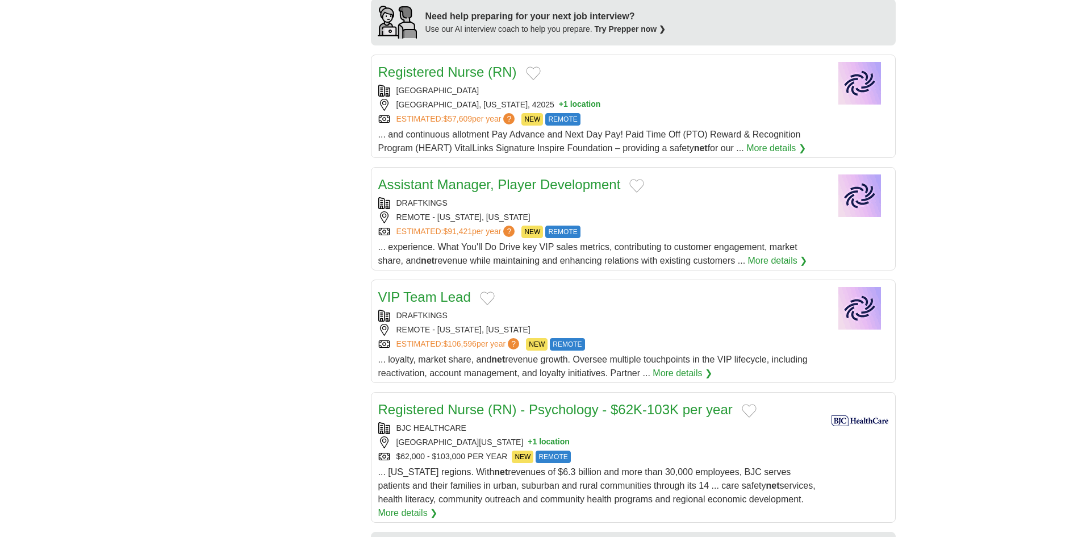
scroll to position [1243, 0]
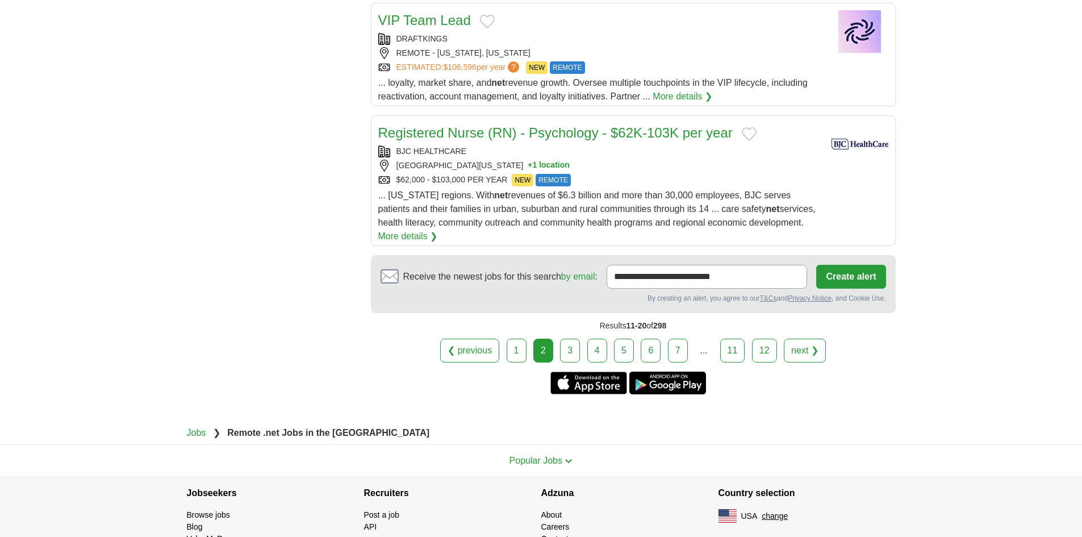
click at [570, 339] on link "3" at bounding box center [570, 351] width 20 height 24
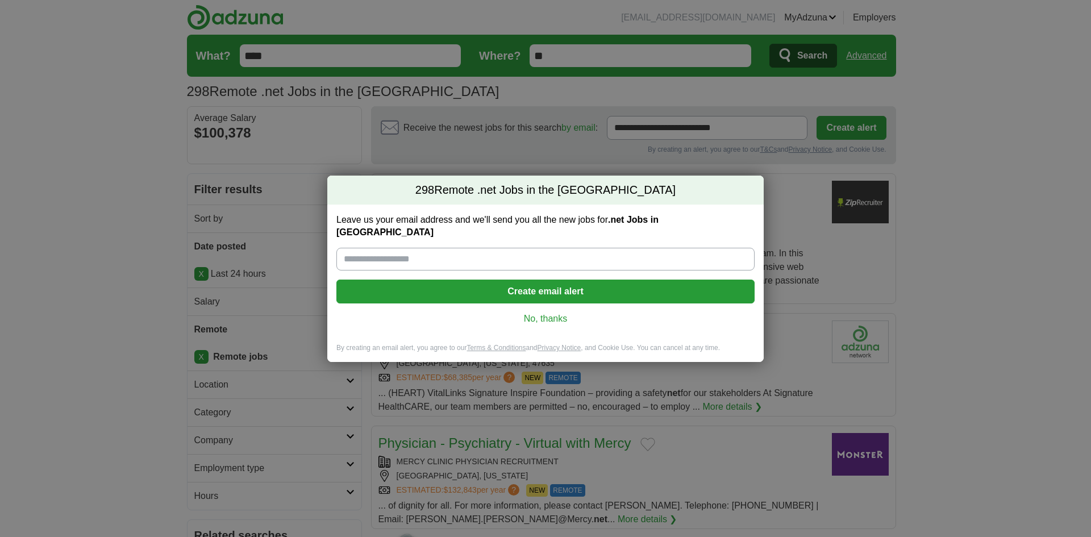
click at [527, 313] on link "No, thanks" at bounding box center [545, 319] width 400 height 13
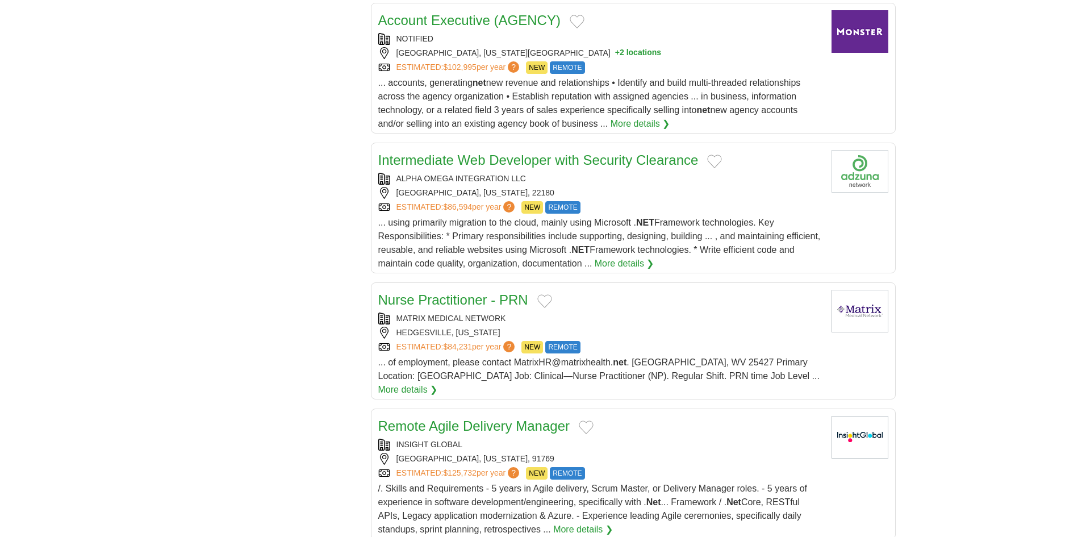
scroll to position [1193, 0]
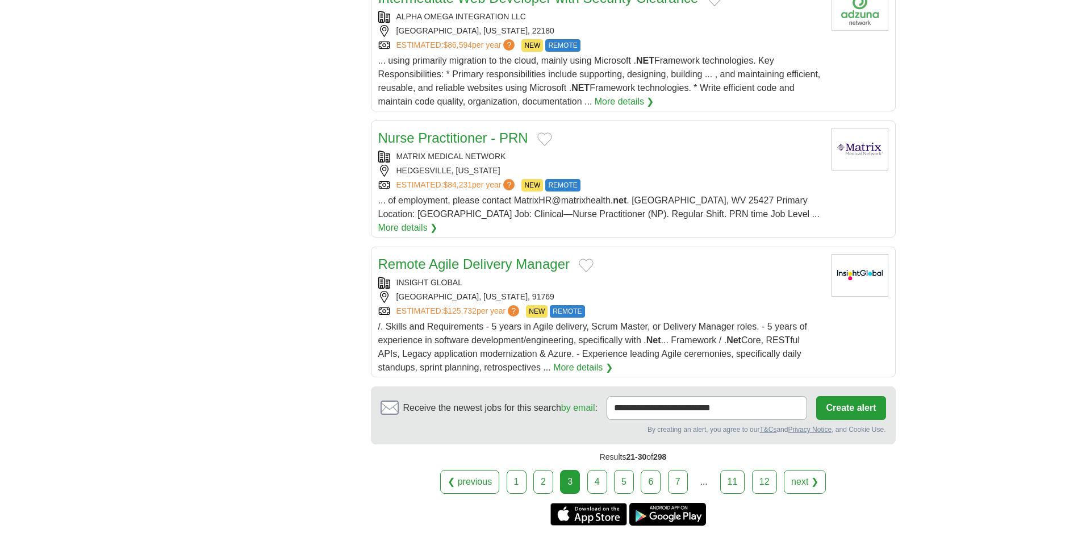
click at [592, 471] on link "4" at bounding box center [598, 482] width 20 height 24
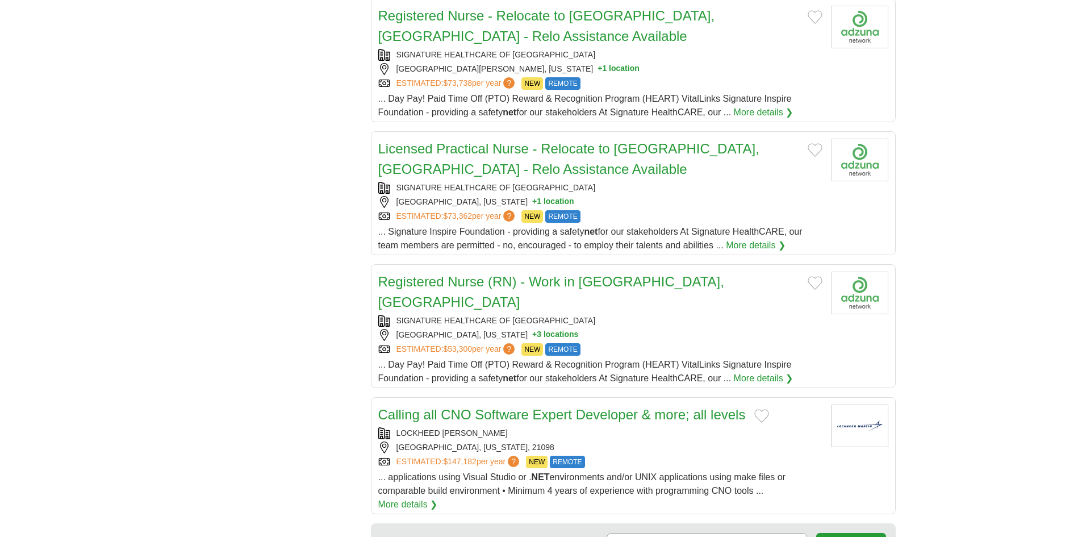
scroll to position [1080, 0]
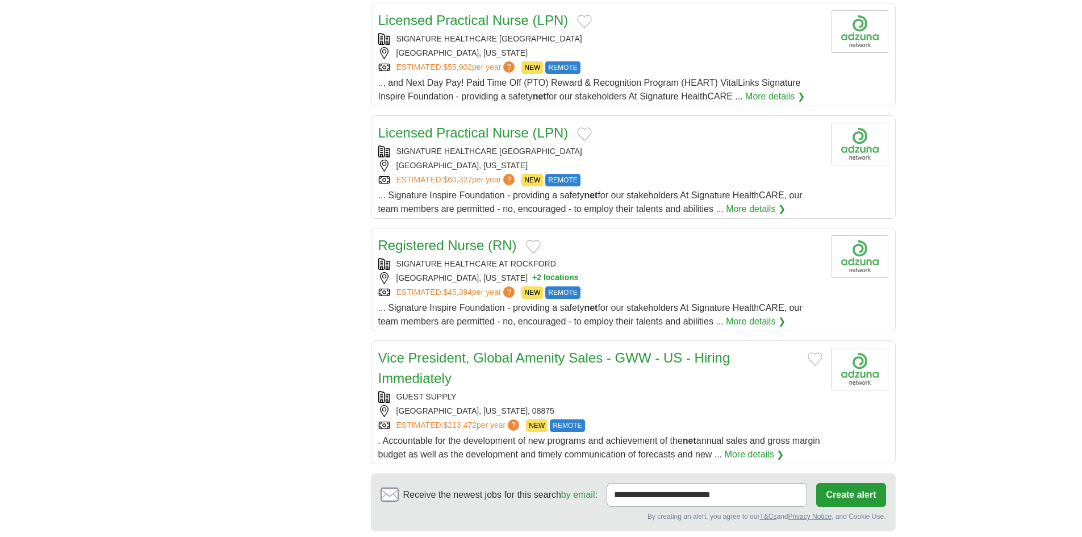
scroll to position [1080, 0]
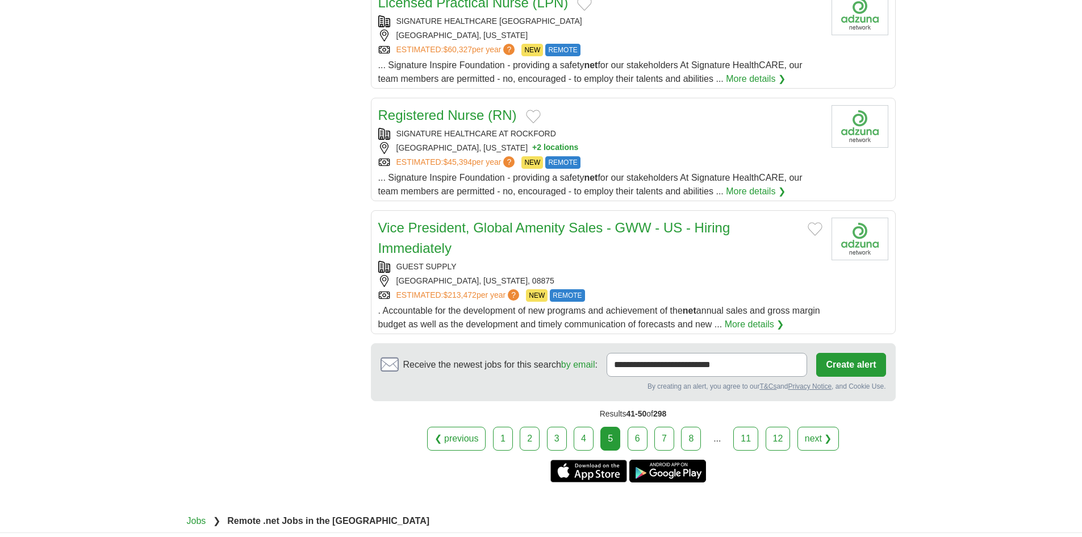
click at [641, 438] on link "6" at bounding box center [638, 439] width 20 height 24
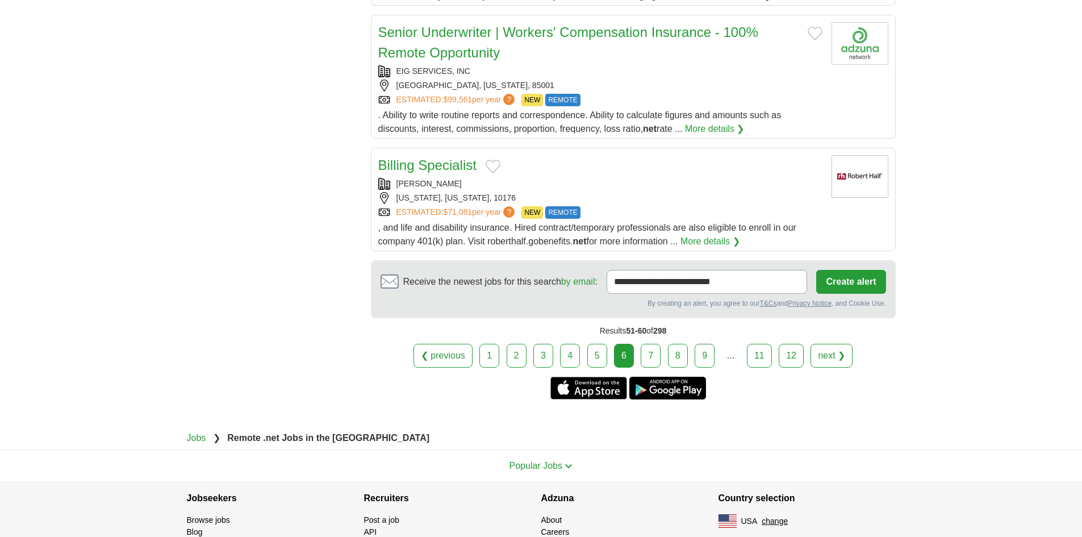
scroll to position [1250, 0]
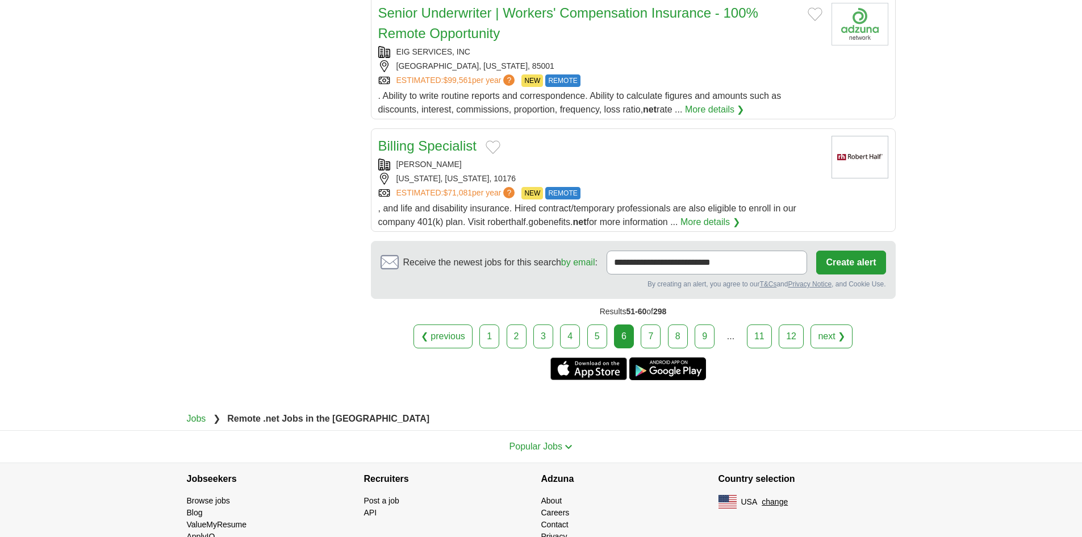
click at [650, 324] on link "7" at bounding box center [651, 336] width 20 height 24
